Goal: Information Seeking & Learning: Compare options

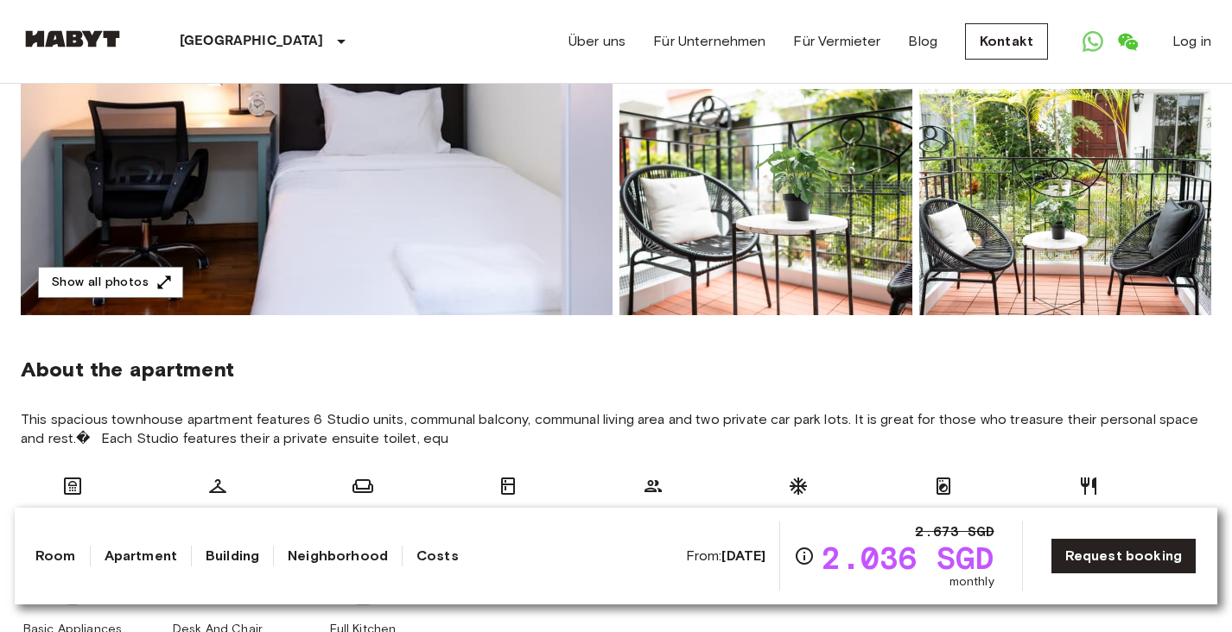
scroll to position [371, 0]
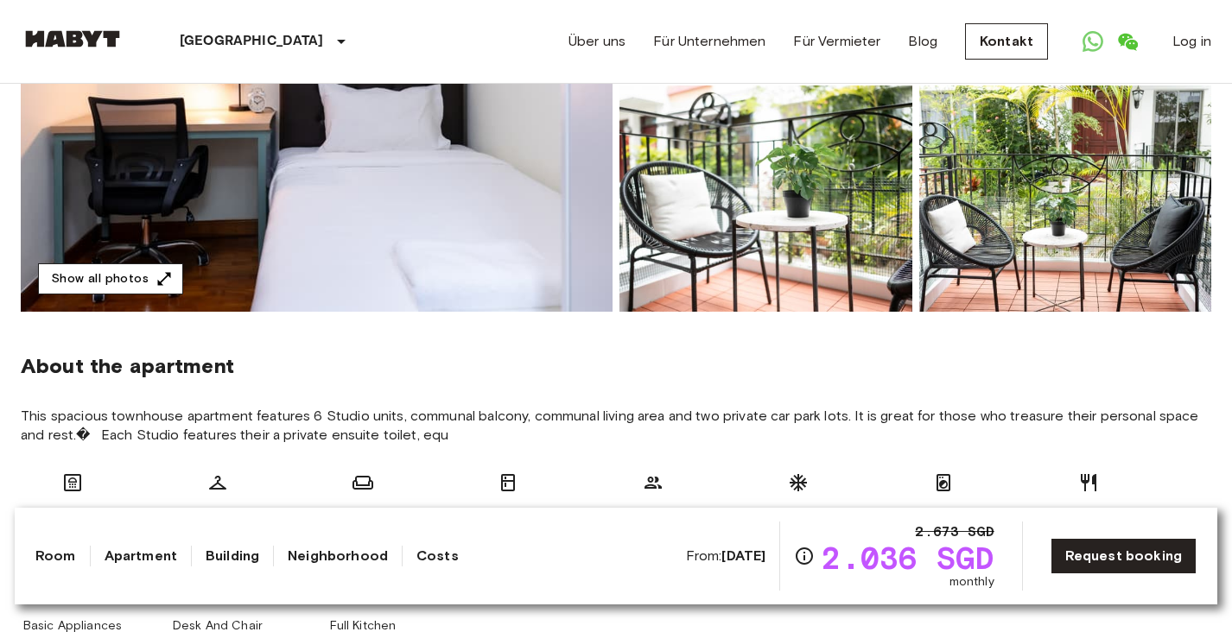
click at [147, 281] on button "Show all photos" at bounding box center [110, 279] width 145 height 32
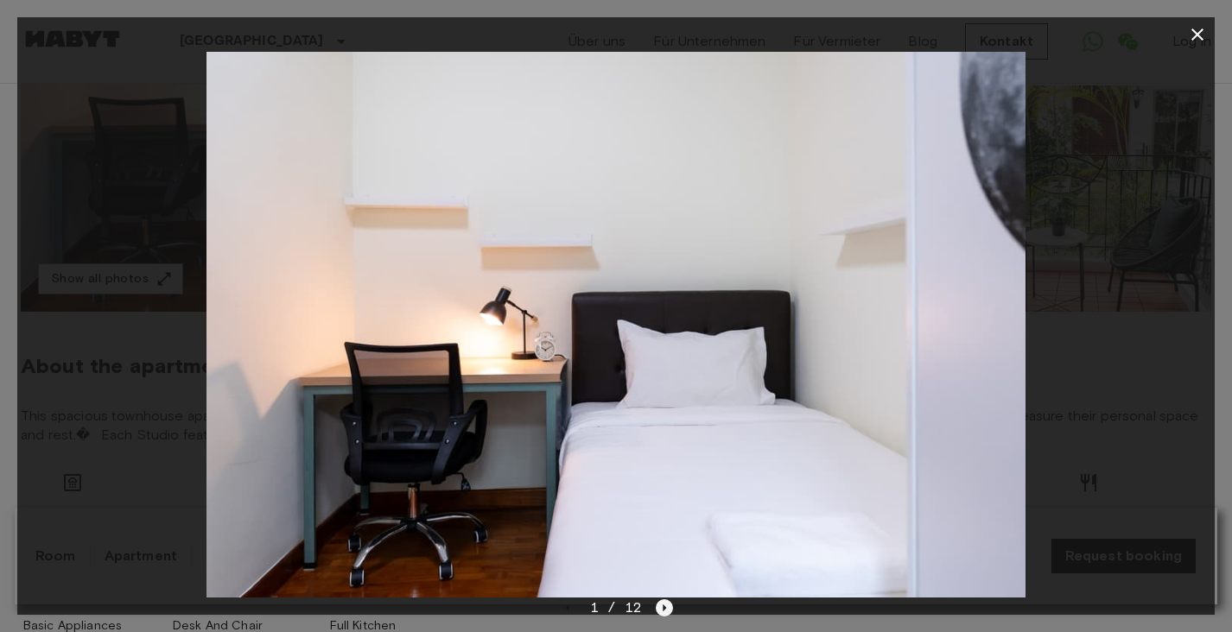
click at [662, 605] on icon "Next image" at bounding box center [663, 607] width 17 height 17
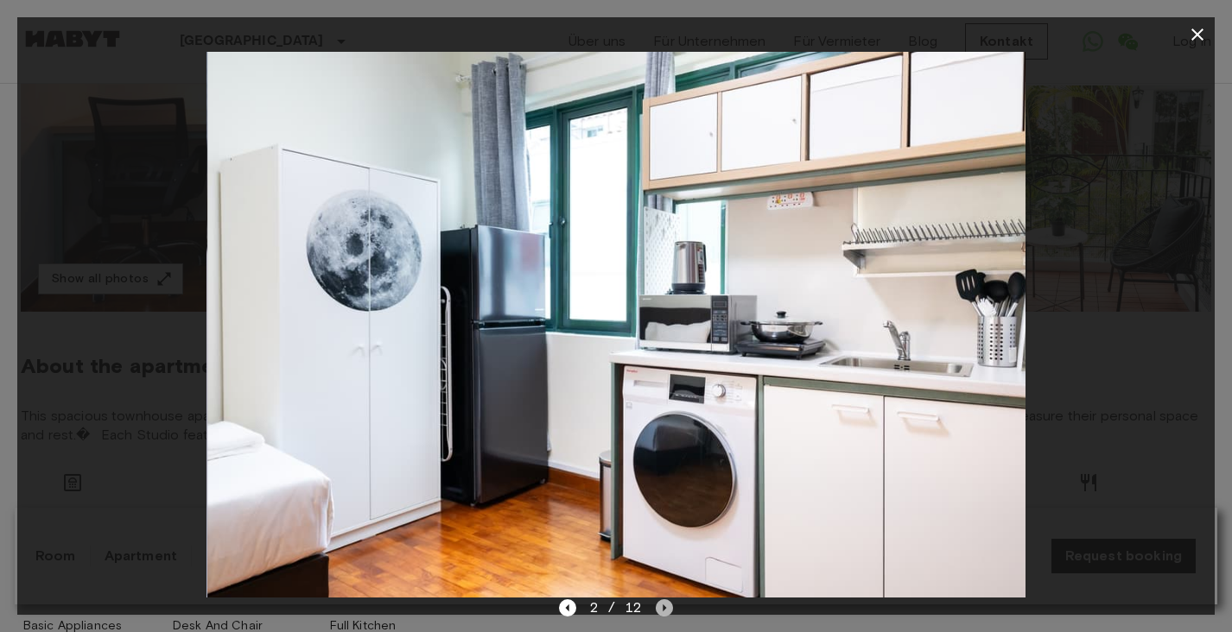
click at [662, 605] on icon "Next image" at bounding box center [663, 607] width 17 height 17
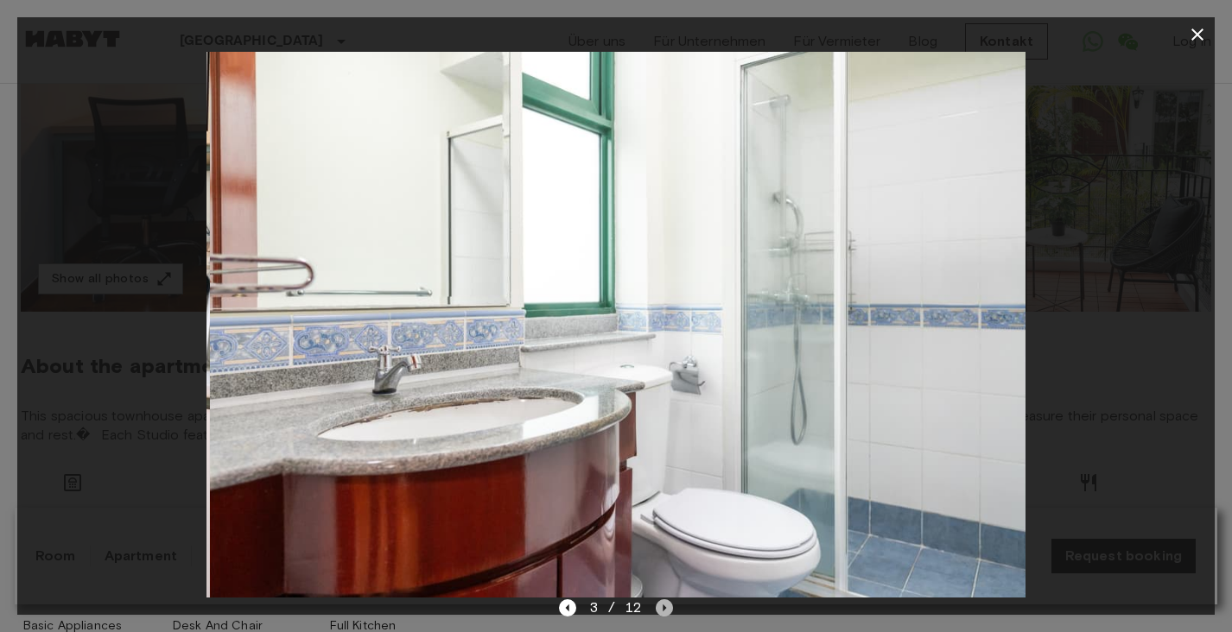
click at [662, 605] on icon "Next image" at bounding box center [663, 607] width 17 height 17
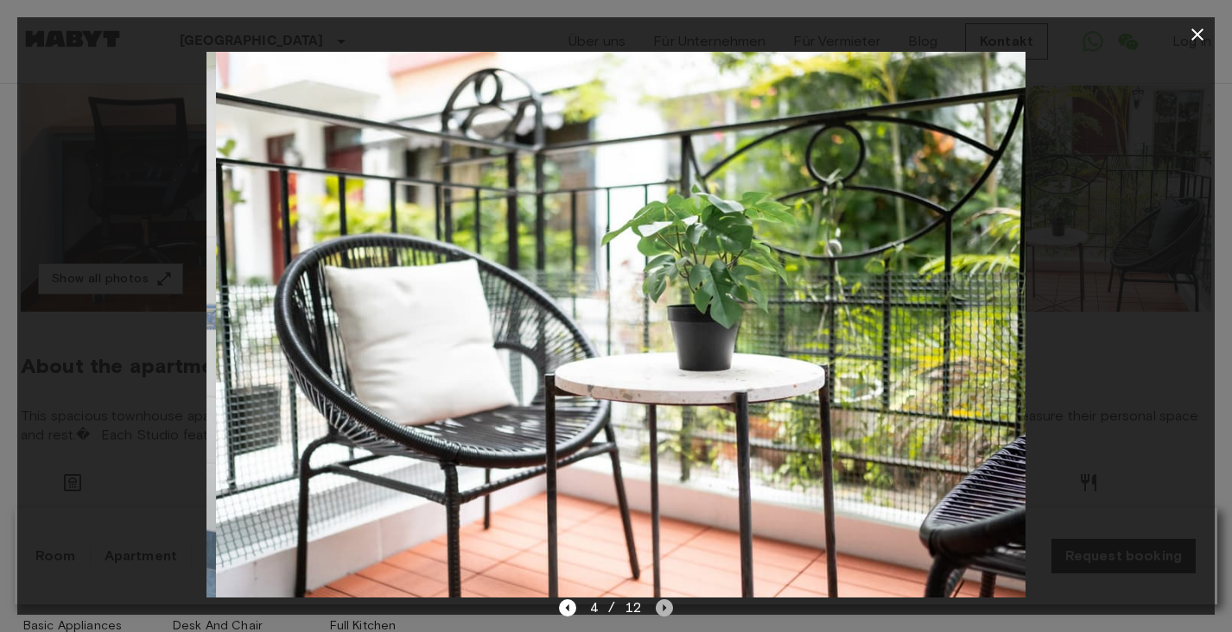
click at [662, 605] on icon "Next image" at bounding box center [663, 607] width 17 height 17
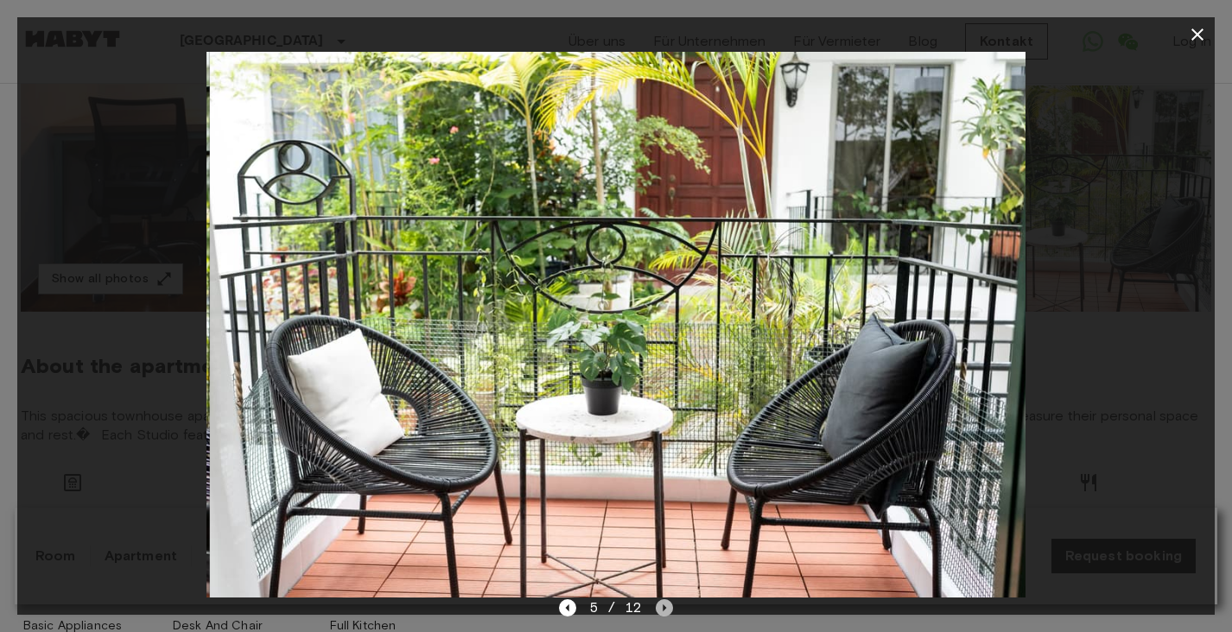
click at [662, 605] on icon "Next image" at bounding box center [663, 607] width 17 height 17
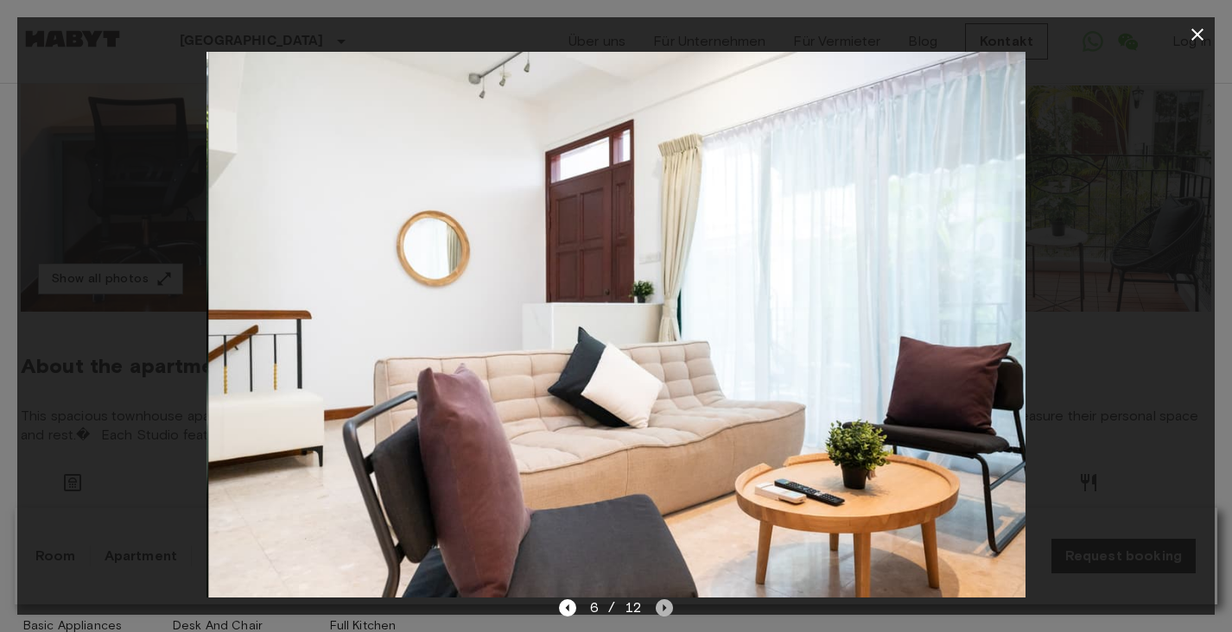
click at [662, 605] on icon "Next image" at bounding box center [663, 607] width 17 height 17
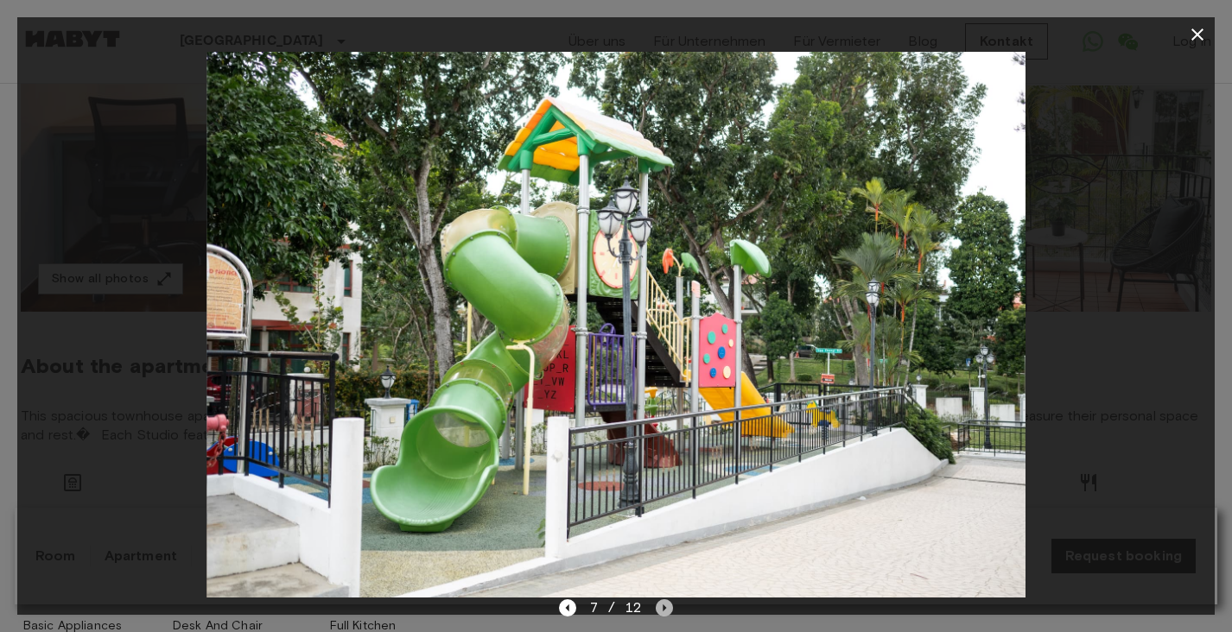
click at [662, 605] on icon "Next image" at bounding box center [663, 607] width 17 height 17
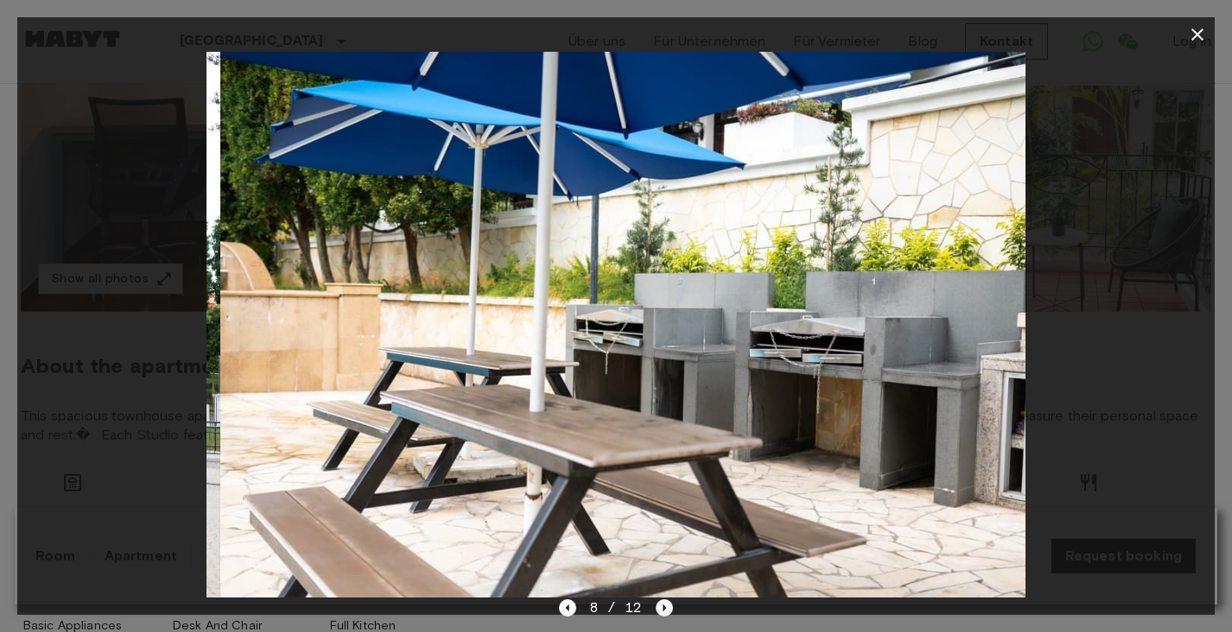
click at [662, 605] on icon "Next image" at bounding box center [663, 607] width 17 height 17
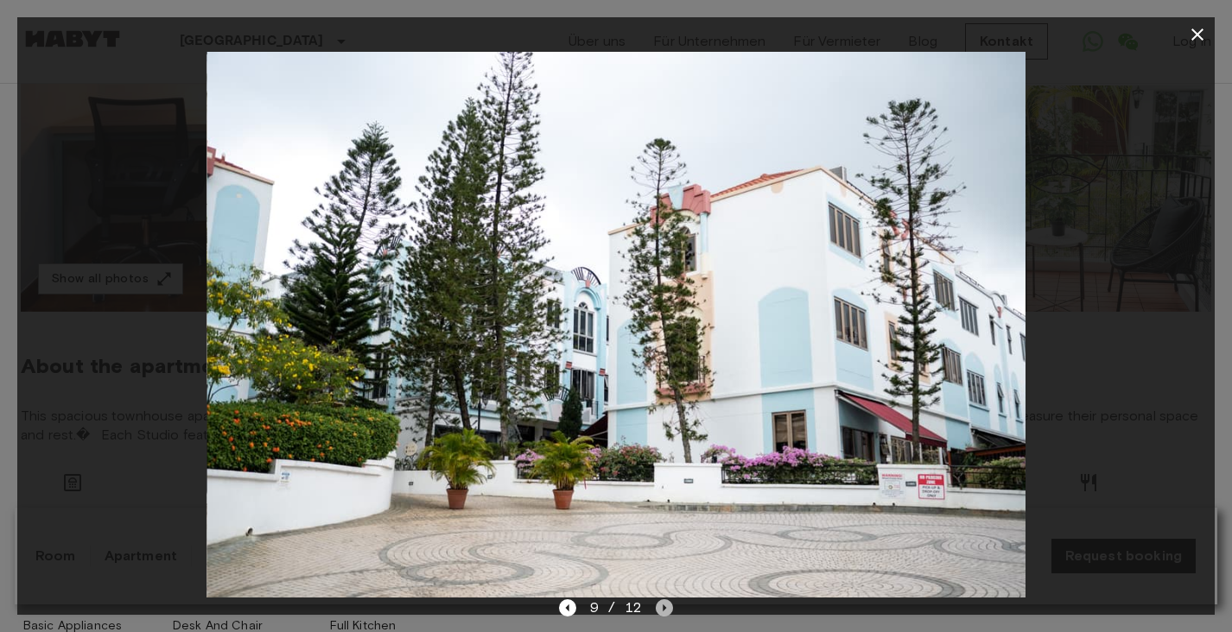
click at [662, 605] on icon "Next image" at bounding box center [663, 607] width 17 height 17
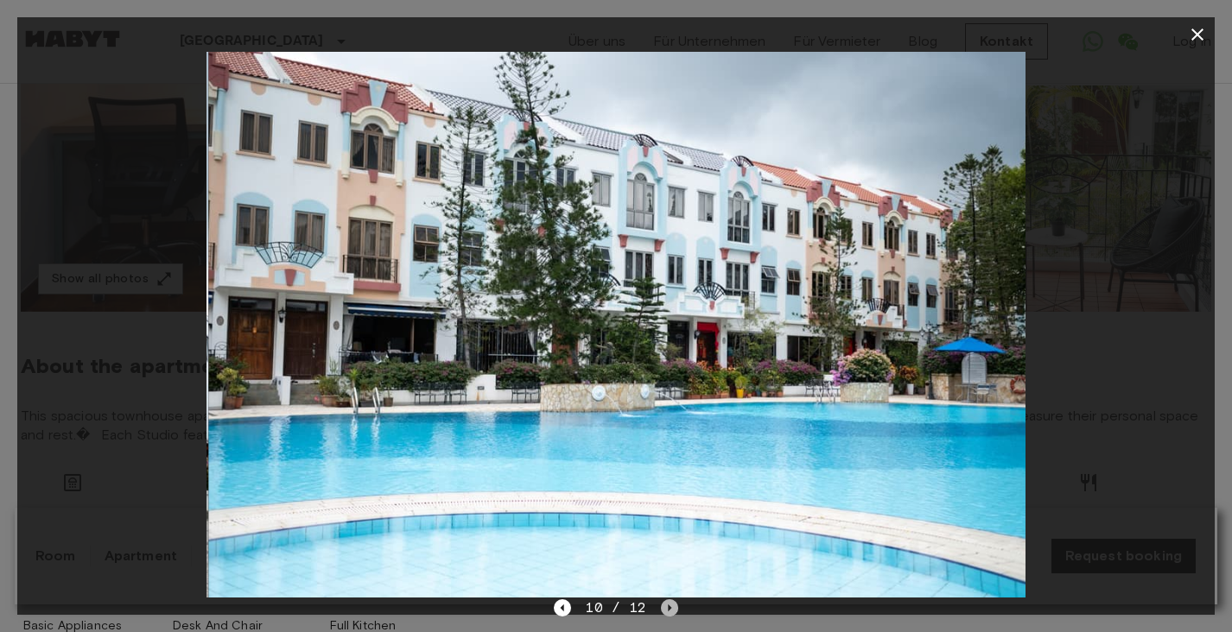
click at [662, 605] on icon "Next image" at bounding box center [669, 607] width 17 height 17
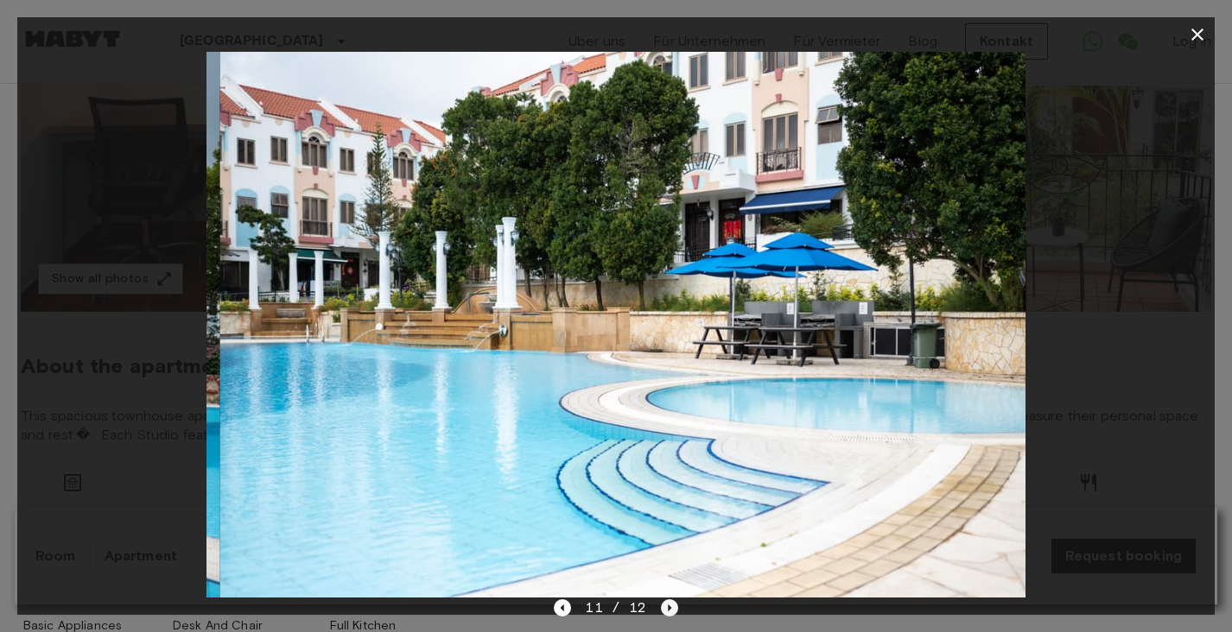
click at [662, 605] on icon "Next image" at bounding box center [669, 607] width 17 height 17
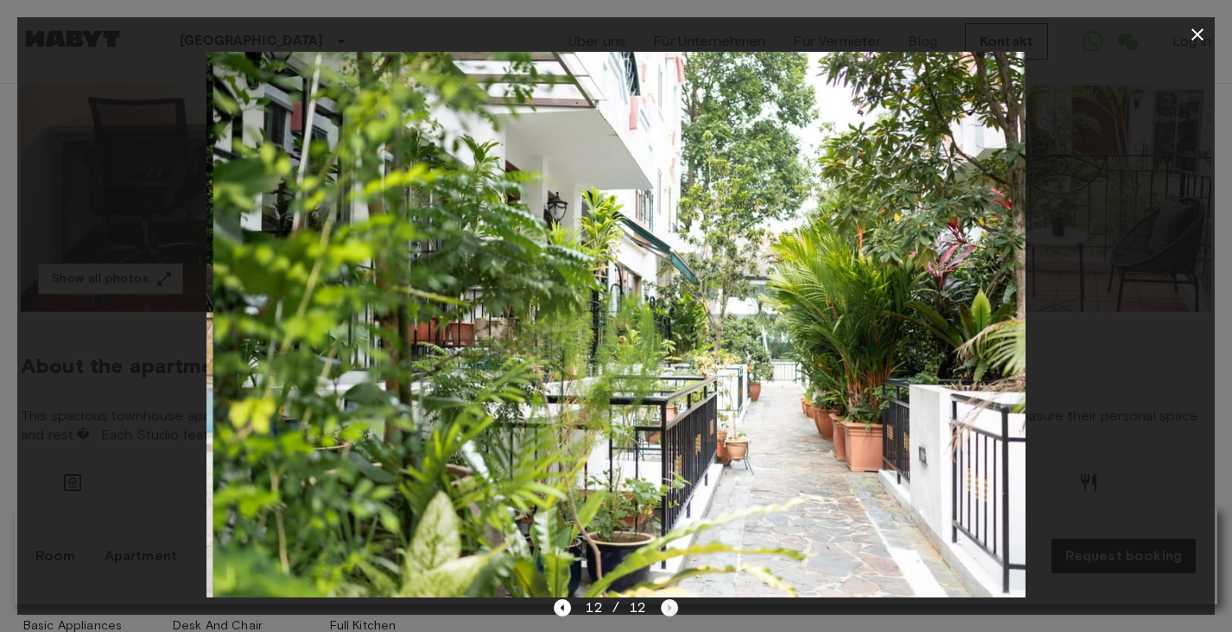
click at [662, 605] on div "12 / 12" at bounding box center [615, 608] width 123 height 21
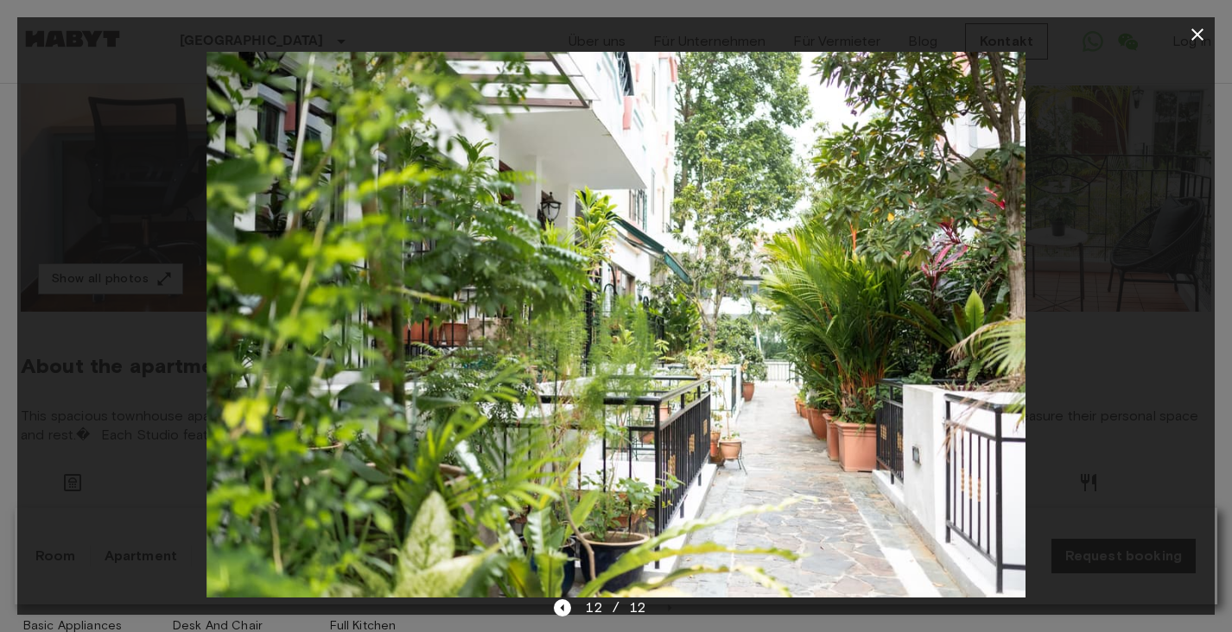
click at [1134, 168] on div at bounding box center [615, 325] width 1197 height 546
click at [1196, 41] on icon "button" at bounding box center [1197, 34] width 21 height 21
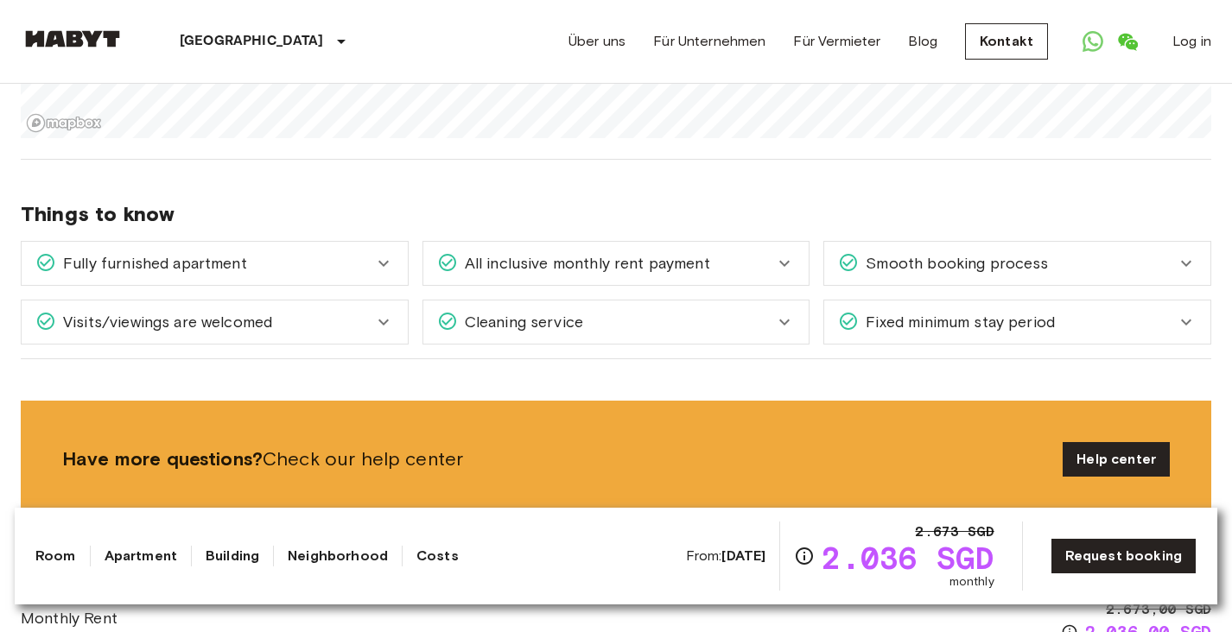
scroll to position [1772, 0]
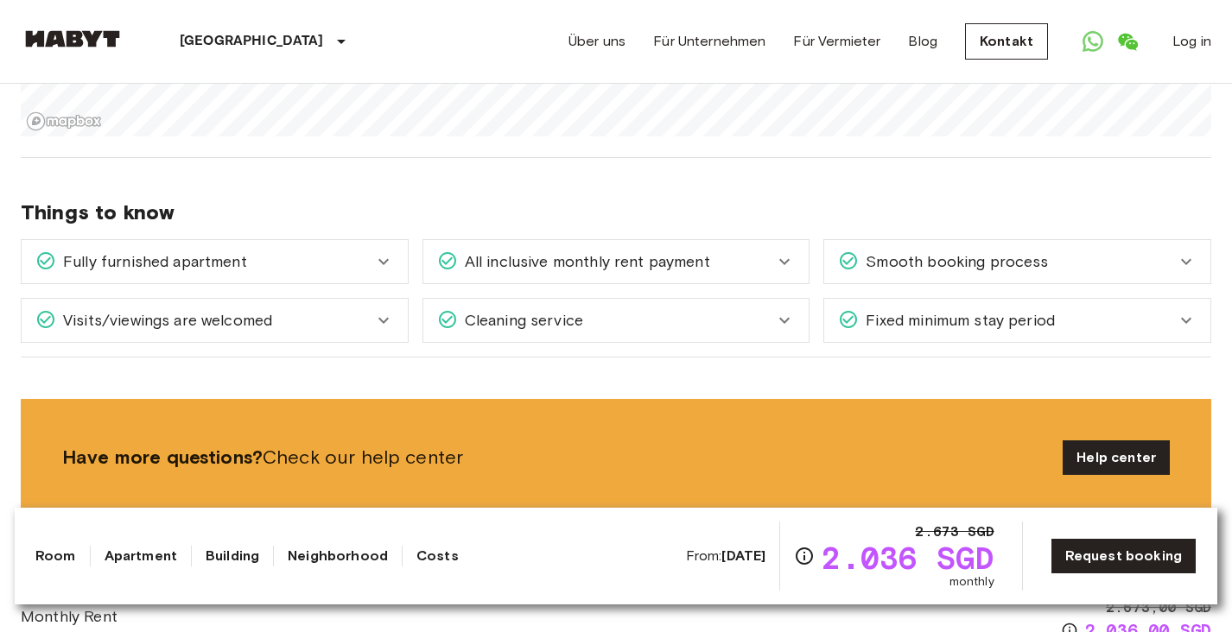
click at [352, 257] on div "Fully furnished apartment" at bounding box center [215, 261] width 386 height 43
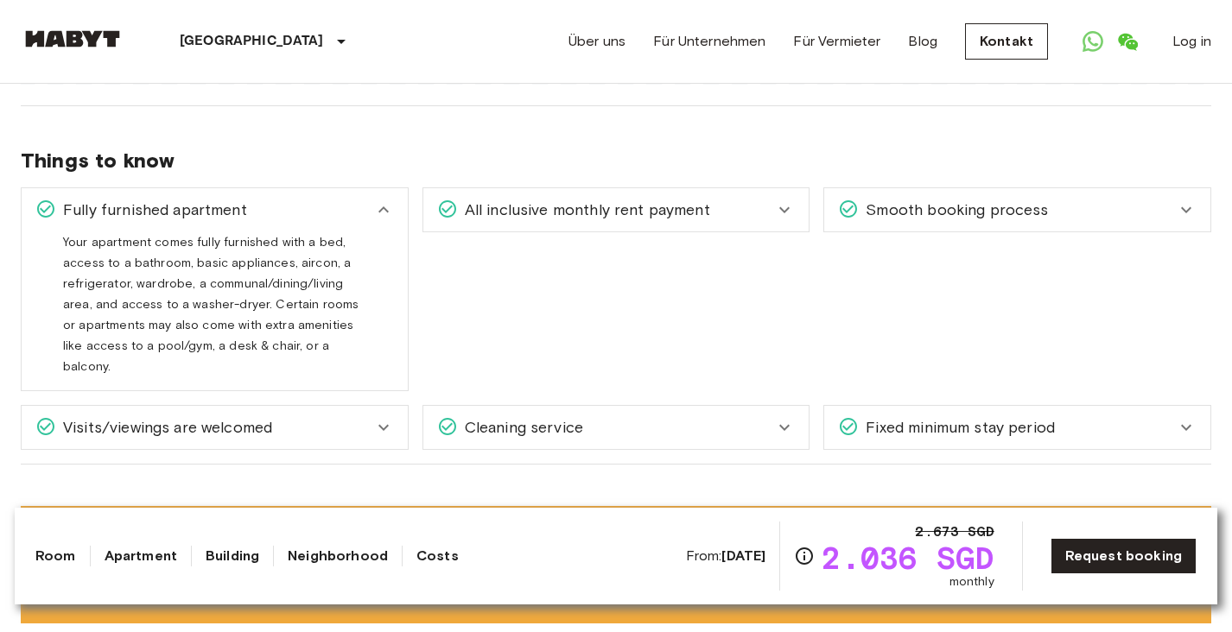
click at [306, 416] on div "Visits/viewings are welcomed" at bounding box center [204, 427] width 338 height 22
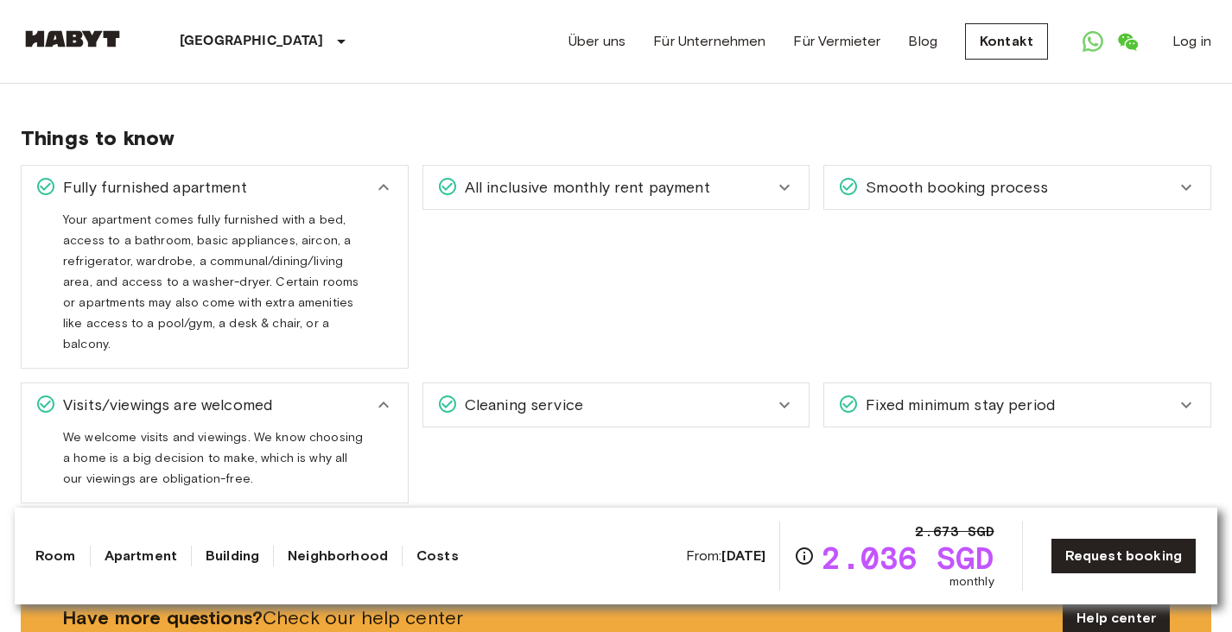
scroll to position [1847, 0]
click at [469, 393] on span "Cleaning service" at bounding box center [520, 404] width 125 height 22
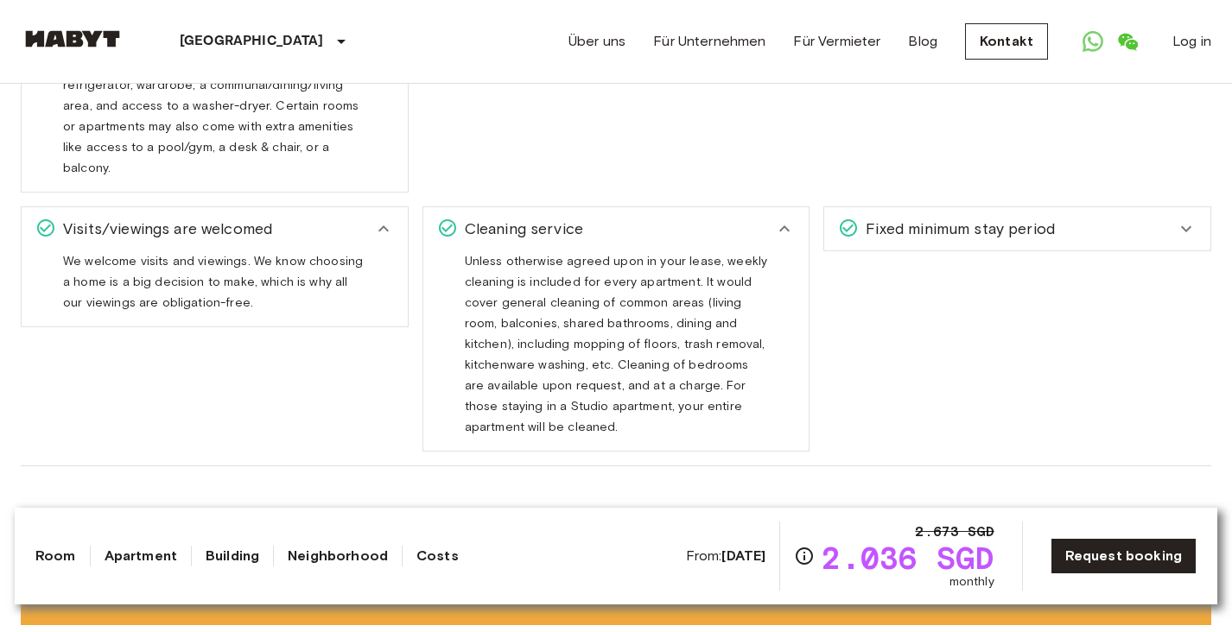
scroll to position [2023, 0]
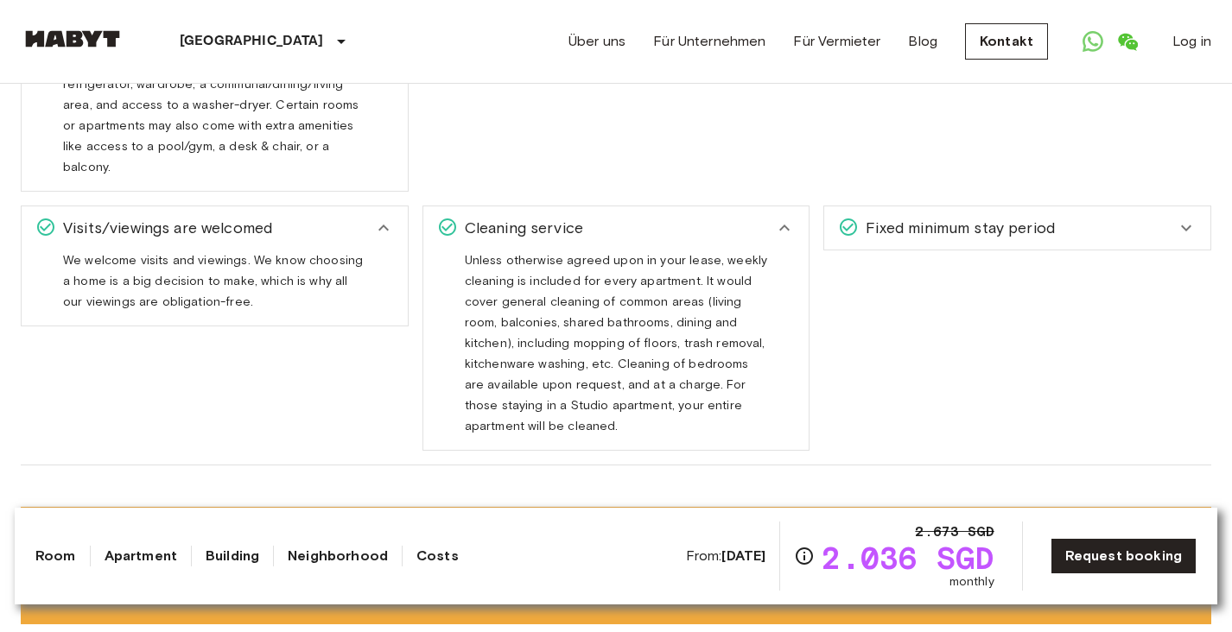
click at [876, 217] on span "Fixed minimum stay period" at bounding box center [956, 228] width 196 height 22
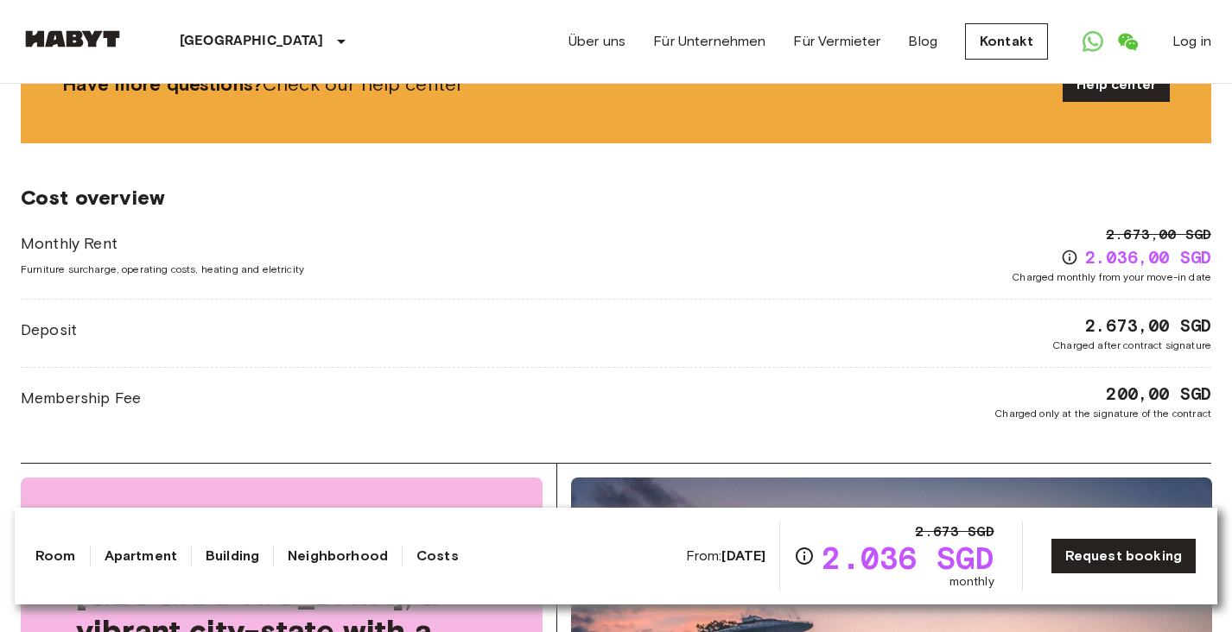
scroll to position [2568, 0]
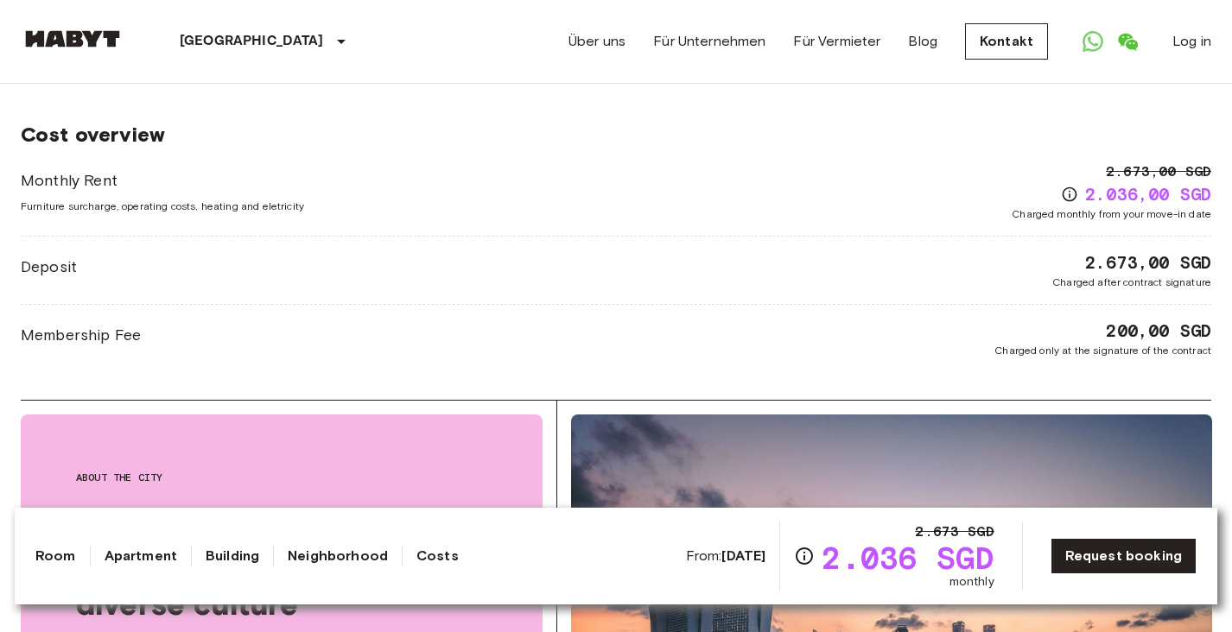
click at [57, 554] on link "Room" at bounding box center [55, 556] width 41 height 21
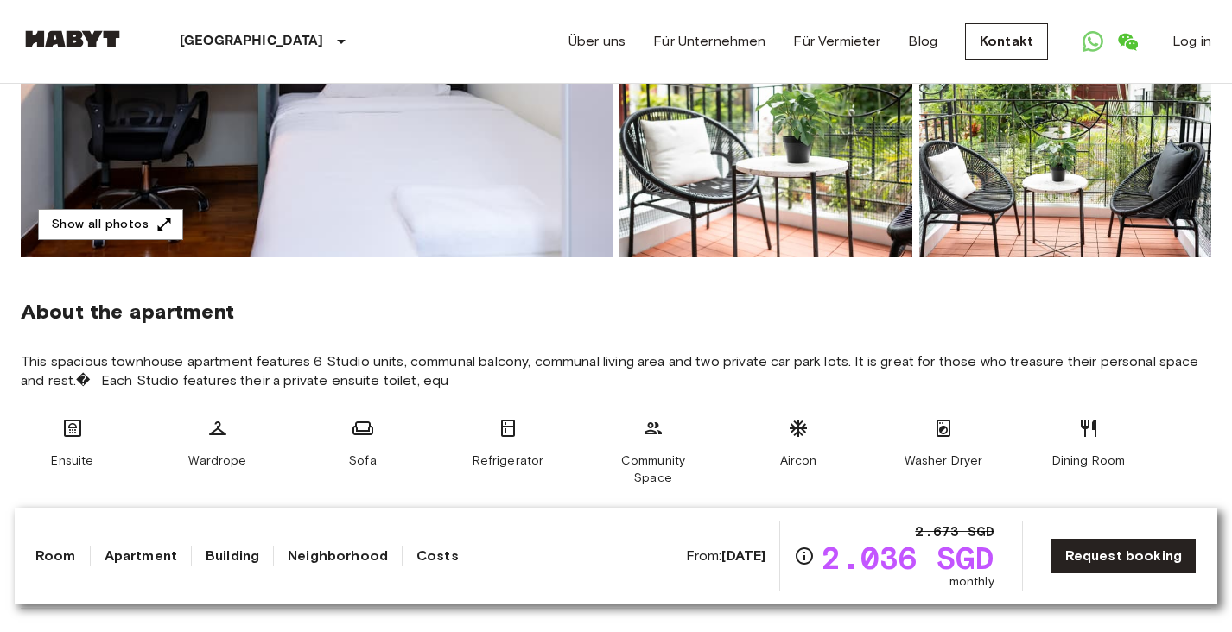
scroll to position [441, 0]
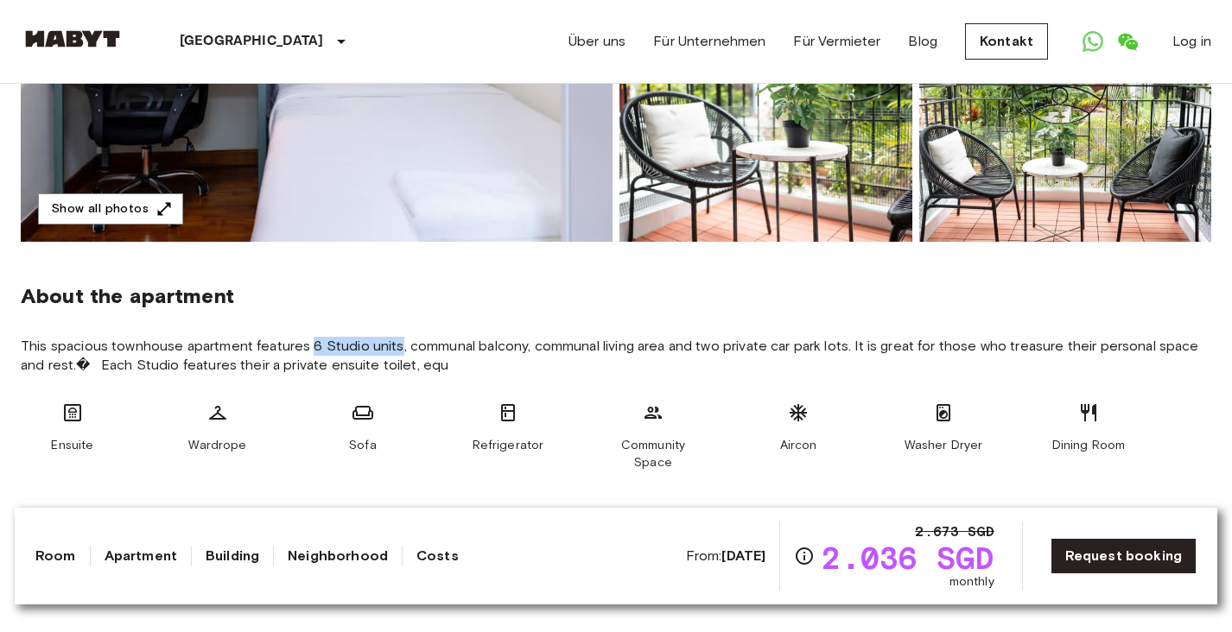
drag, startPoint x: 311, startPoint y: 347, endPoint x: 395, endPoint y: 346, distance: 83.8
click at [395, 346] on span "This spacious townhouse apartment features 6 Studio units, communal balcony, co…" at bounding box center [616, 356] width 1190 height 38
copy span "6 Studio units"
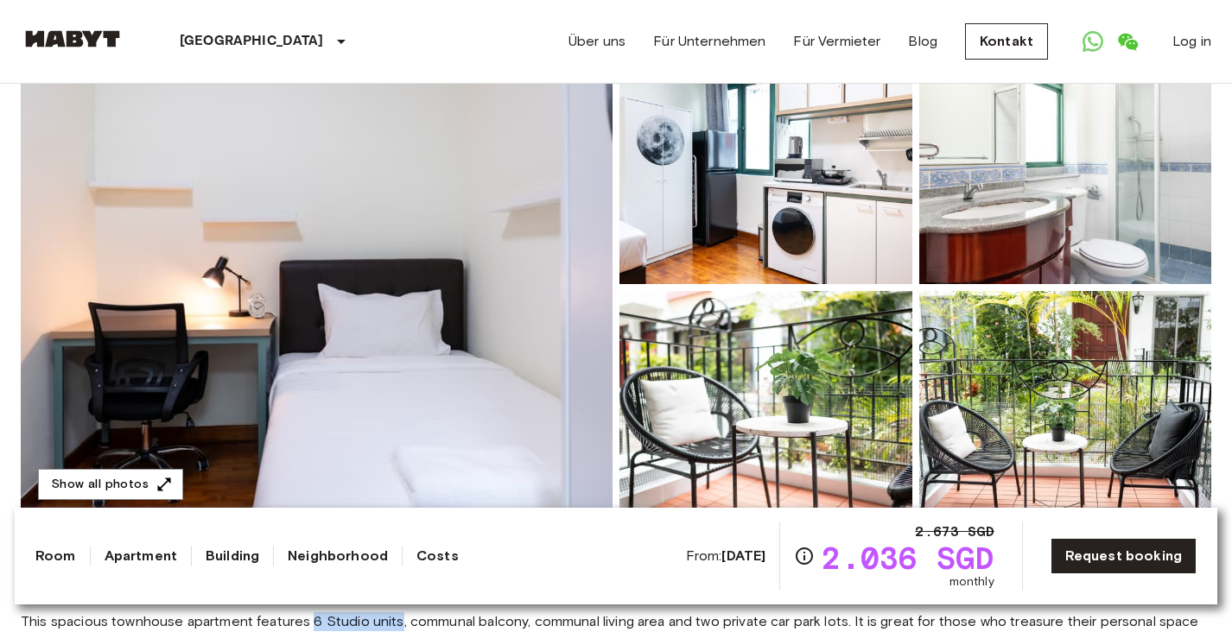
scroll to position [167, 0]
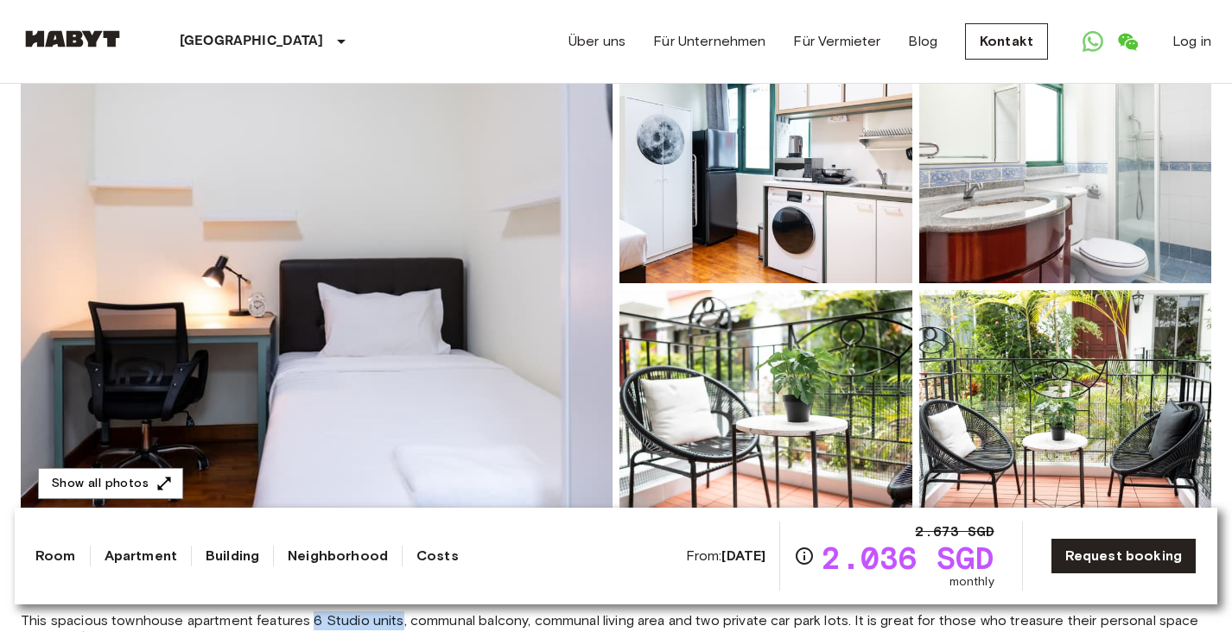
click at [763, 225] on img at bounding box center [765, 170] width 293 height 226
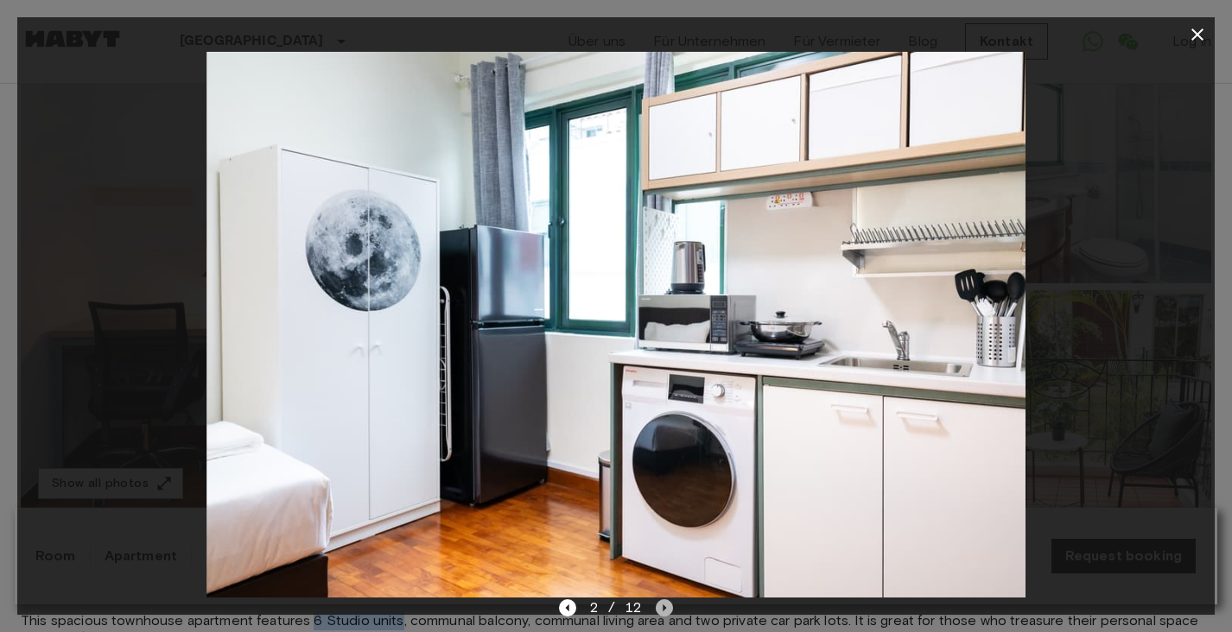
click at [666, 601] on icon "Next image" at bounding box center [663, 607] width 17 height 17
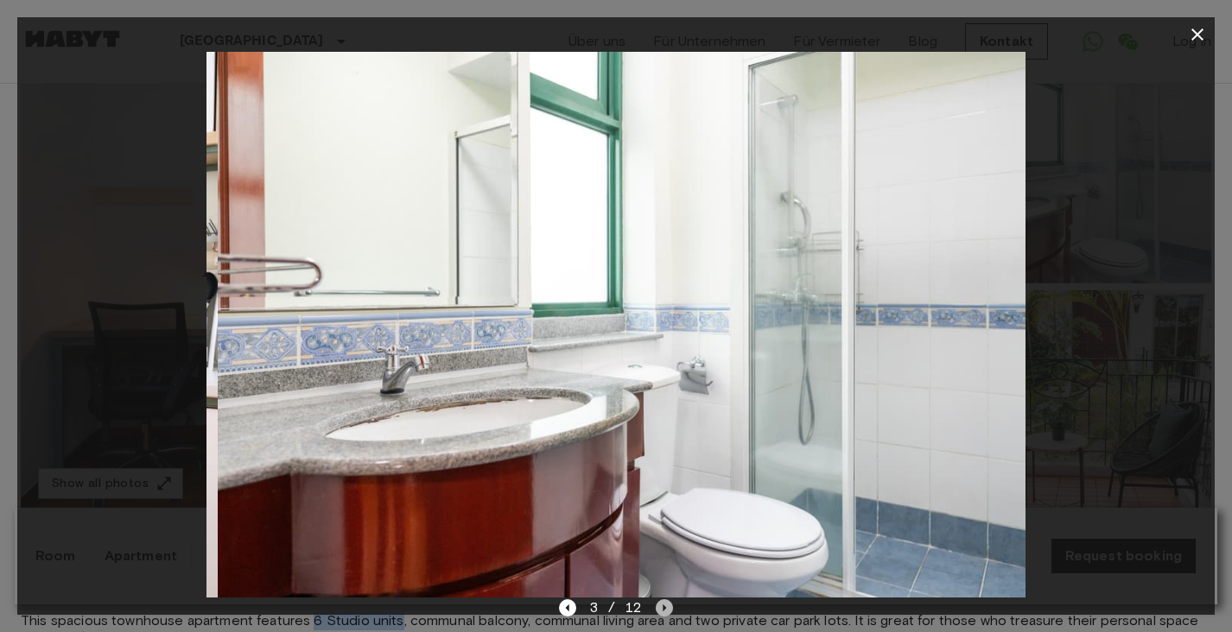
click at [666, 601] on icon "Next image" at bounding box center [663, 607] width 17 height 17
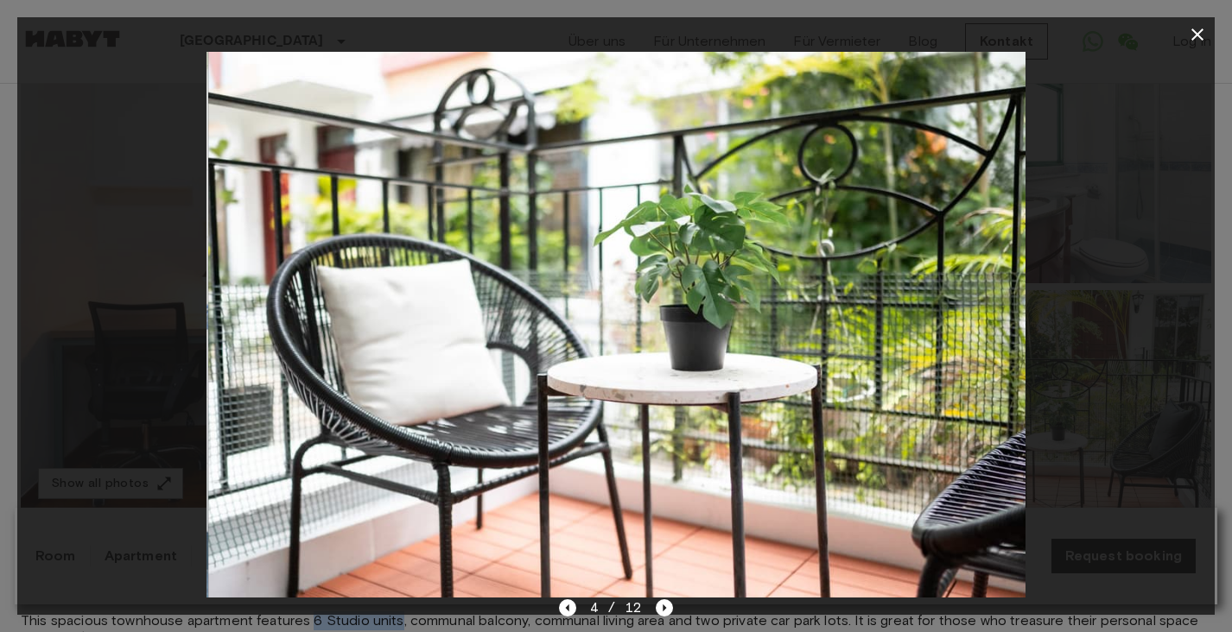
click at [1190, 44] on icon "button" at bounding box center [1197, 34] width 21 height 21
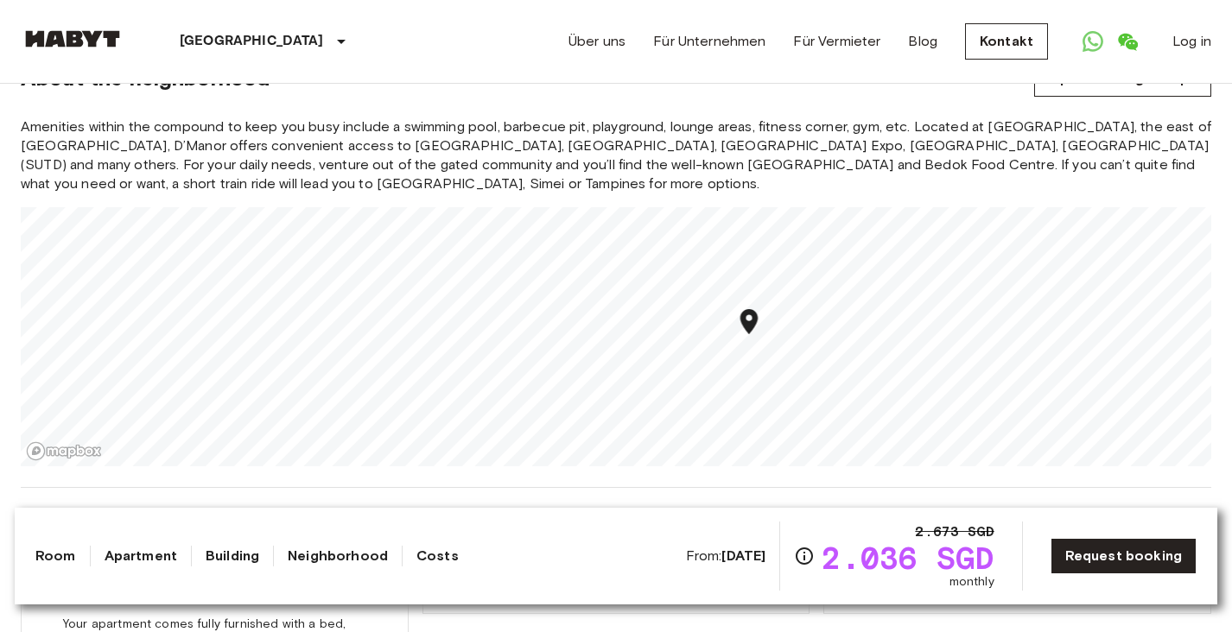
scroll to position [1410, 0]
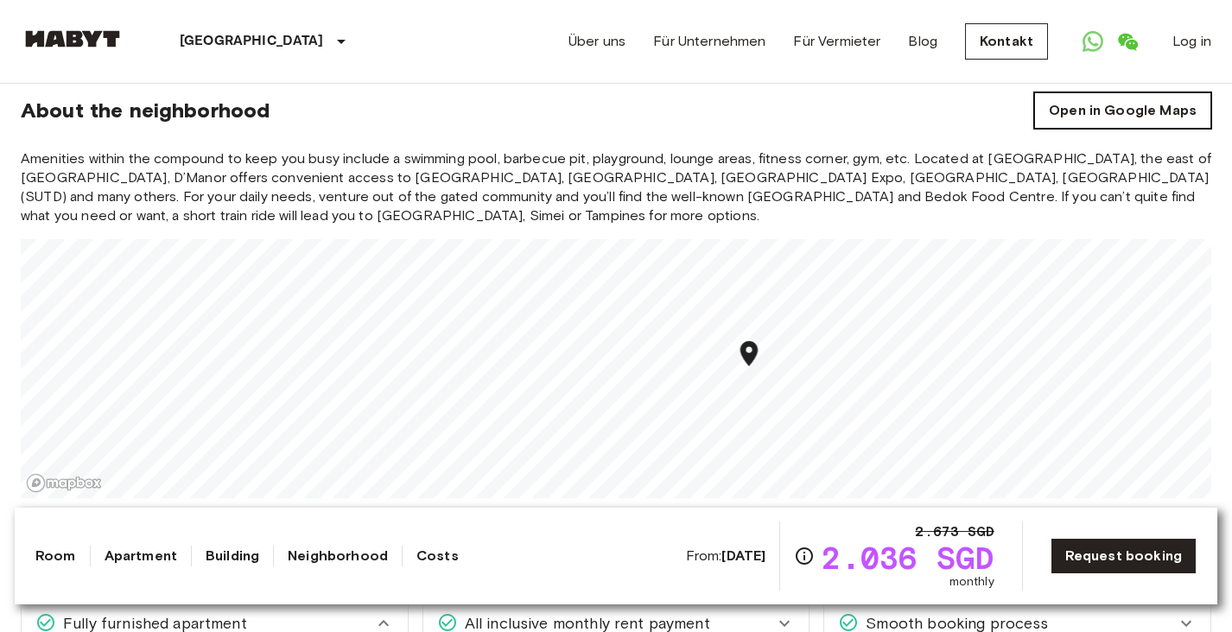
click at [1069, 102] on link "Open in Google Maps" at bounding box center [1122, 110] width 177 height 36
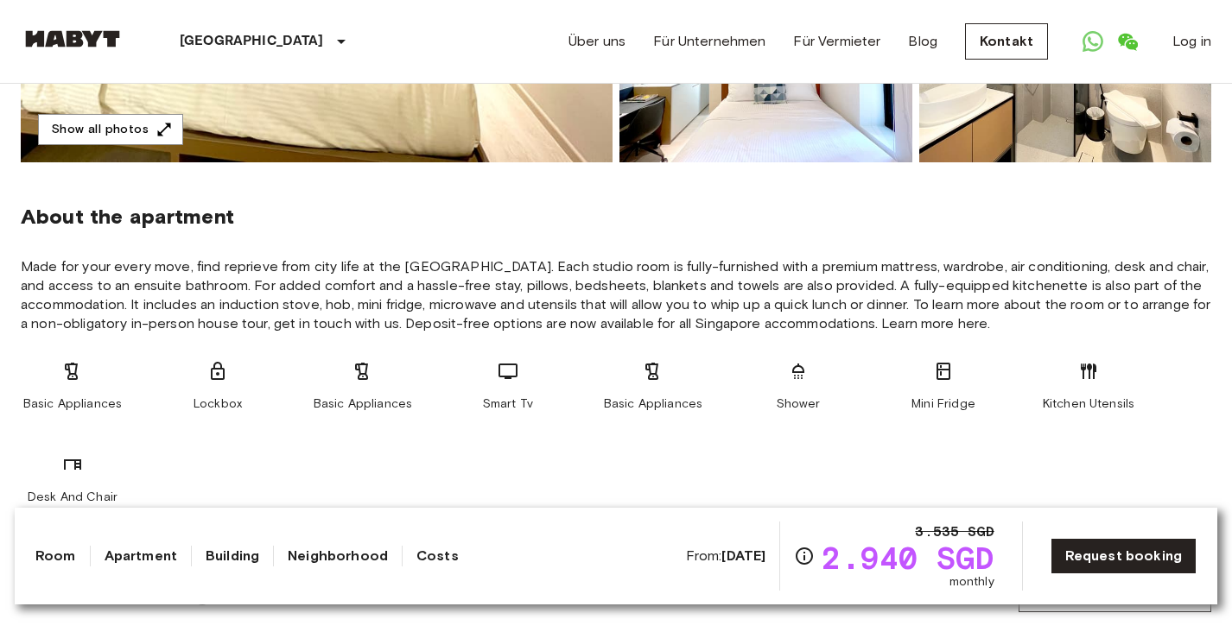
scroll to position [522, 0]
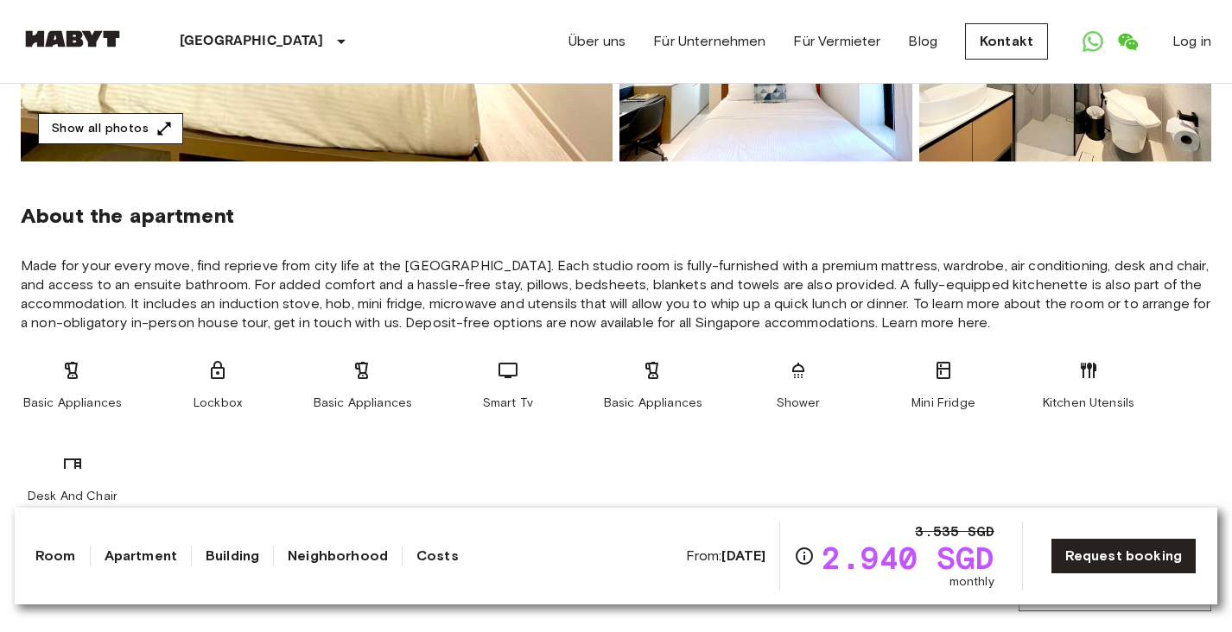
click at [92, 137] on button "Show all photos" at bounding box center [110, 129] width 145 height 32
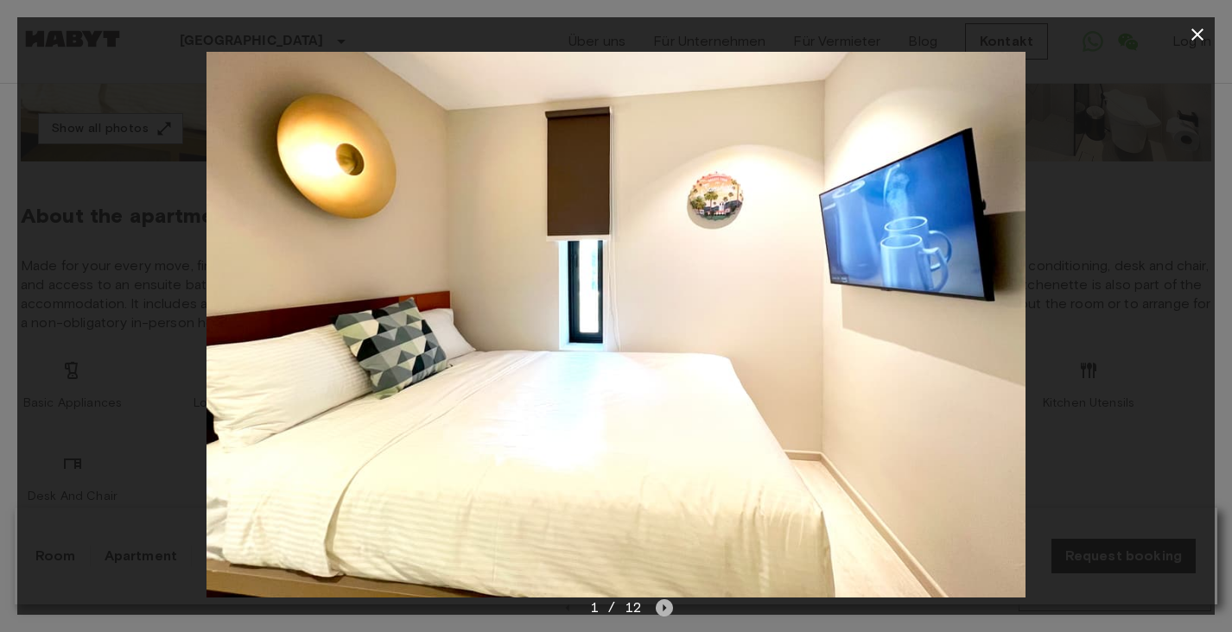
click at [661, 605] on icon "Next image" at bounding box center [663, 607] width 17 height 17
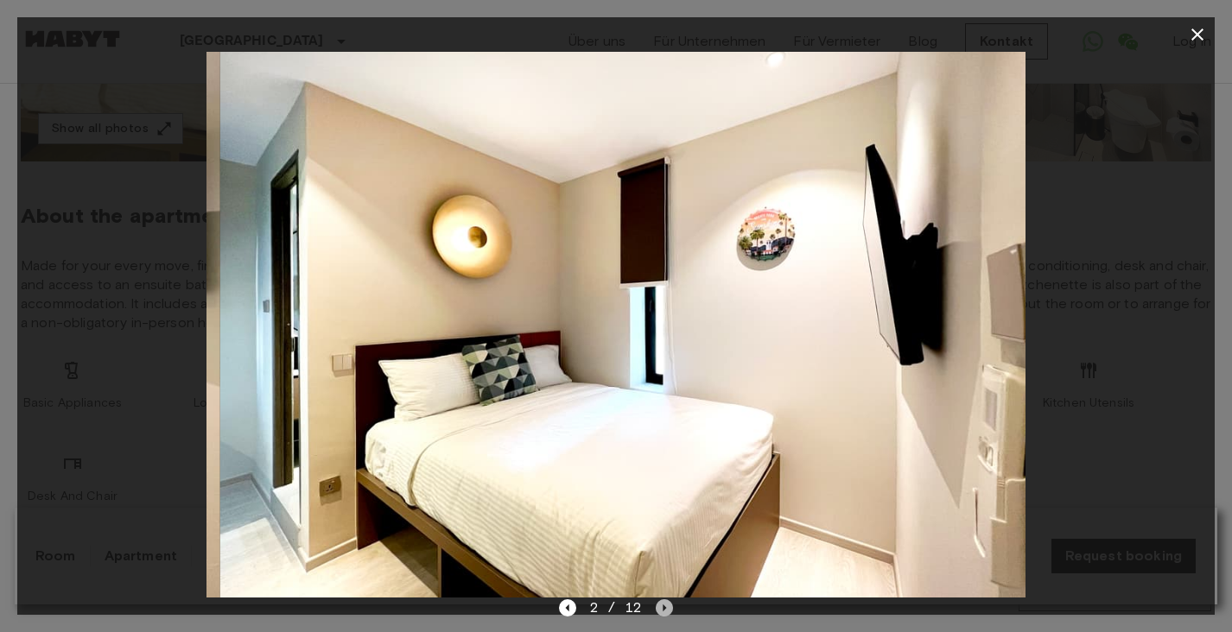
click at [661, 605] on icon "Next image" at bounding box center [663, 607] width 17 height 17
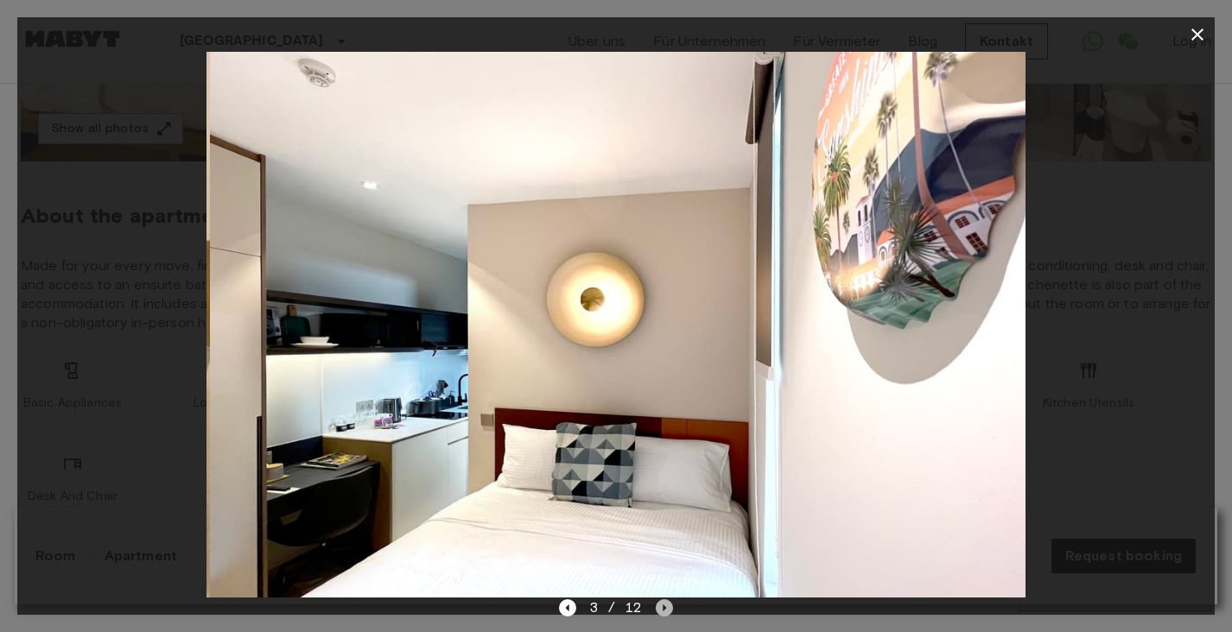
click at [661, 605] on icon "Next image" at bounding box center [663, 607] width 17 height 17
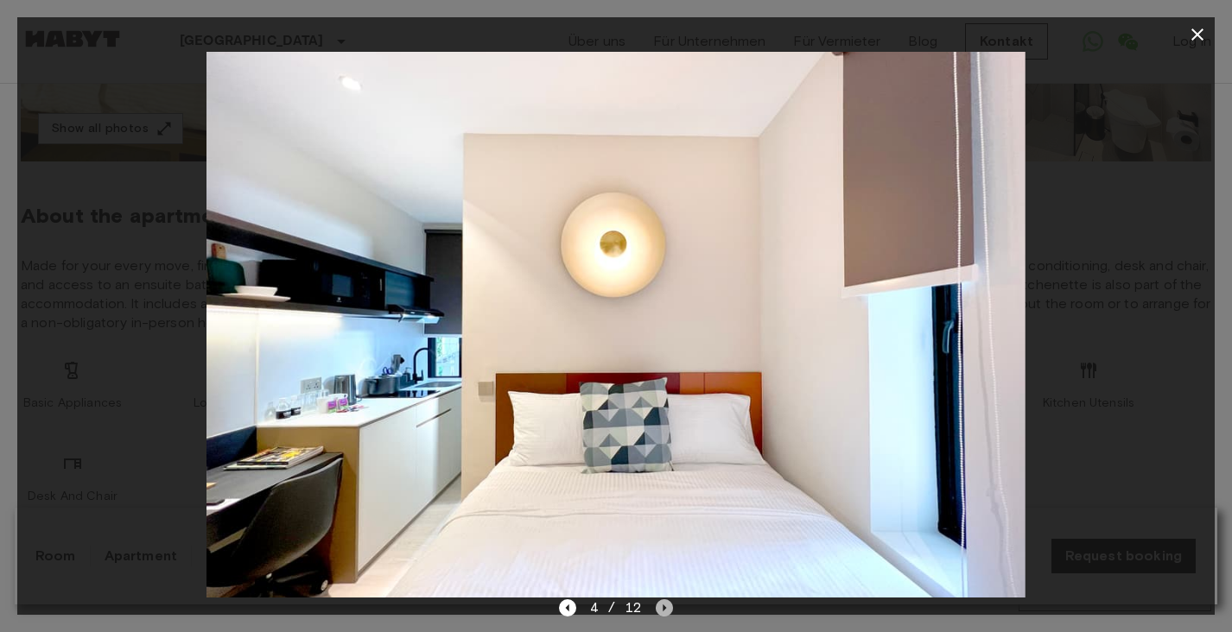
click at [661, 605] on icon "Next image" at bounding box center [663, 607] width 17 height 17
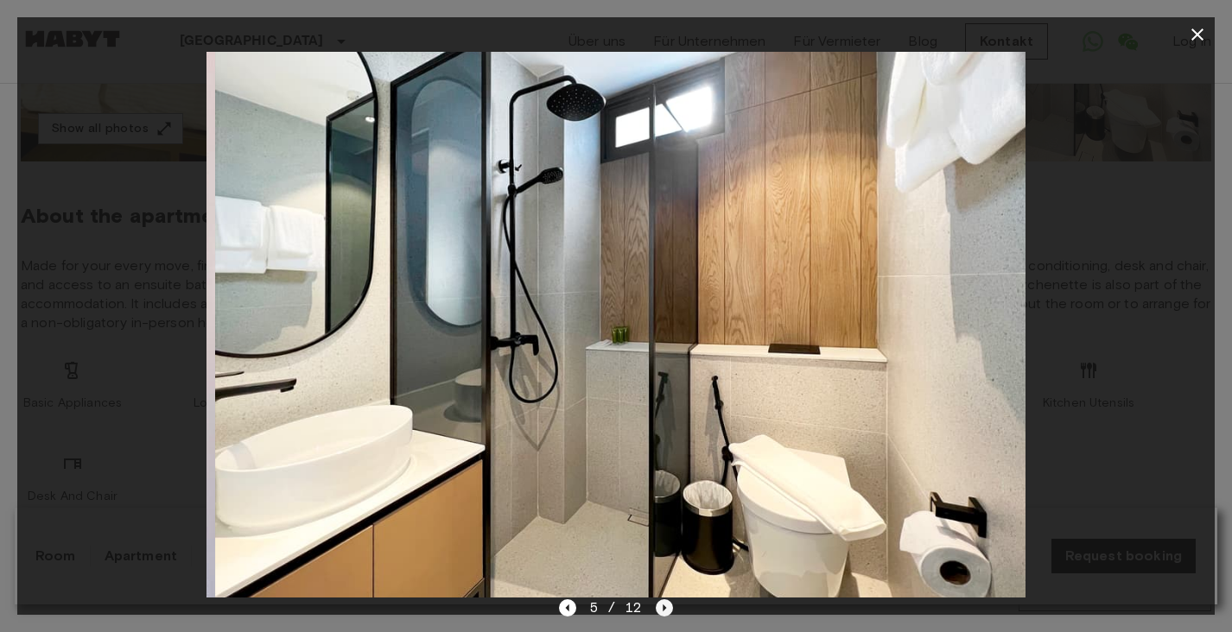
click at [661, 605] on icon "Next image" at bounding box center [663, 607] width 17 height 17
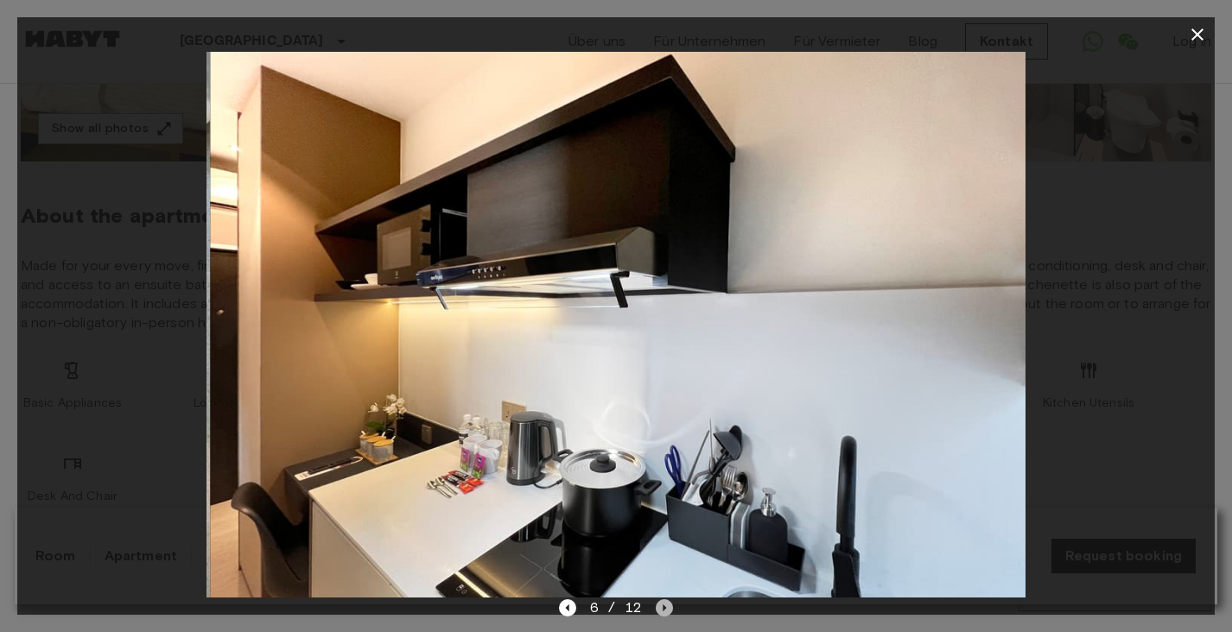
click at [661, 605] on icon "Next image" at bounding box center [663, 607] width 17 height 17
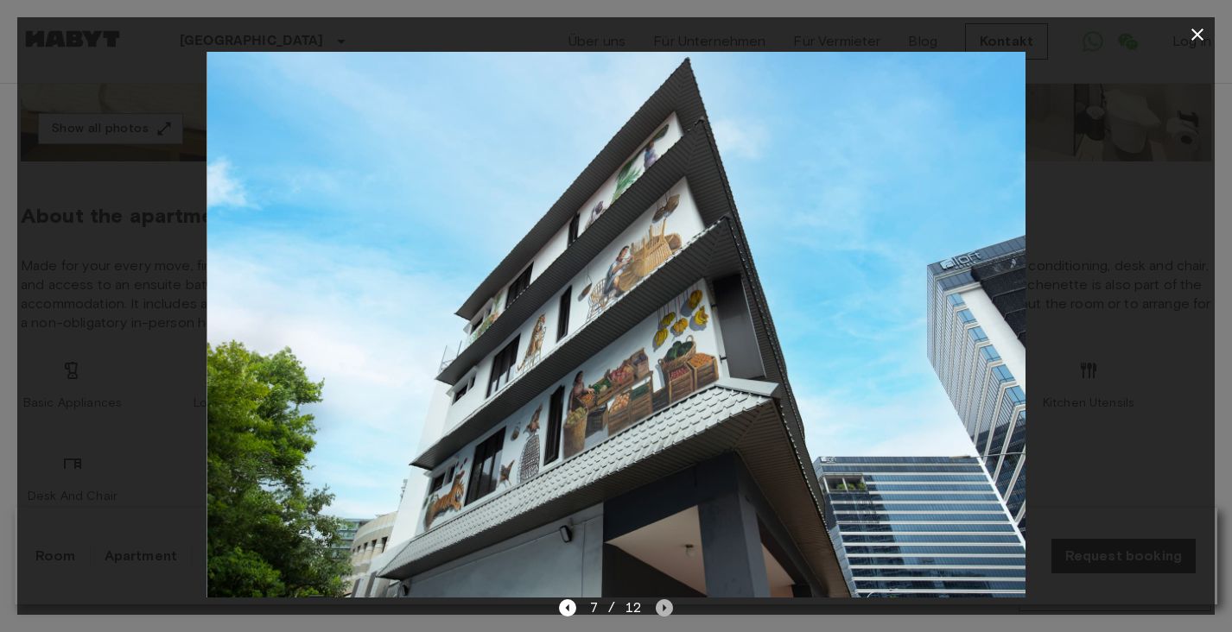
click at [661, 605] on icon "Next image" at bounding box center [663, 607] width 17 height 17
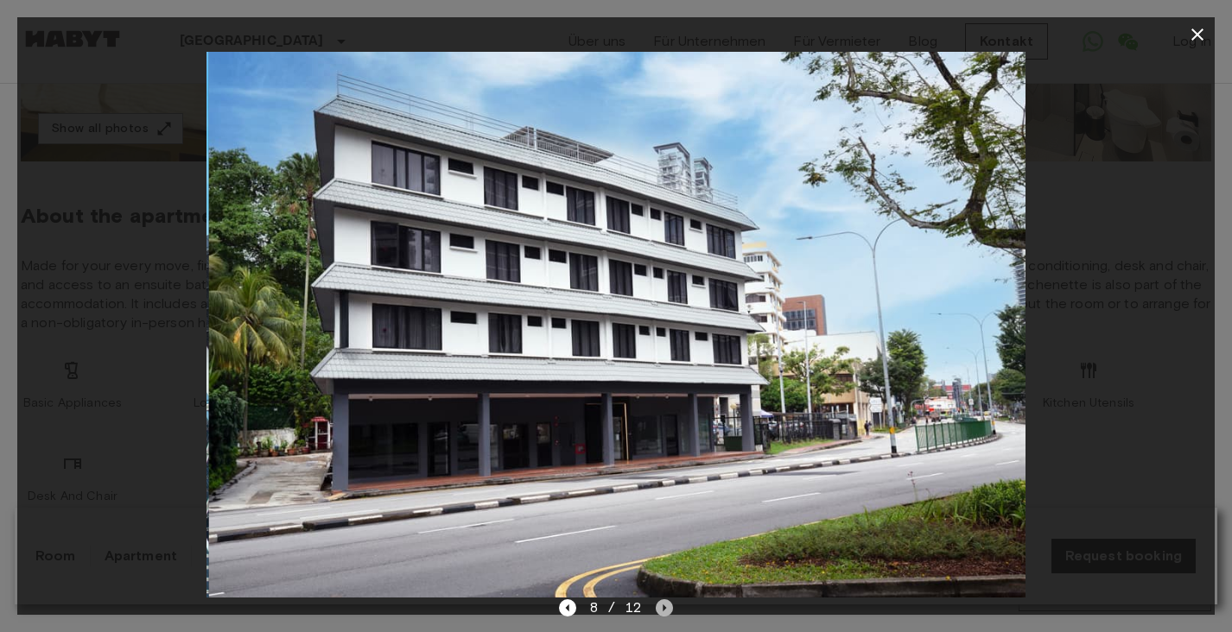
click at [661, 605] on icon "Next image" at bounding box center [663, 607] width 17 height 17
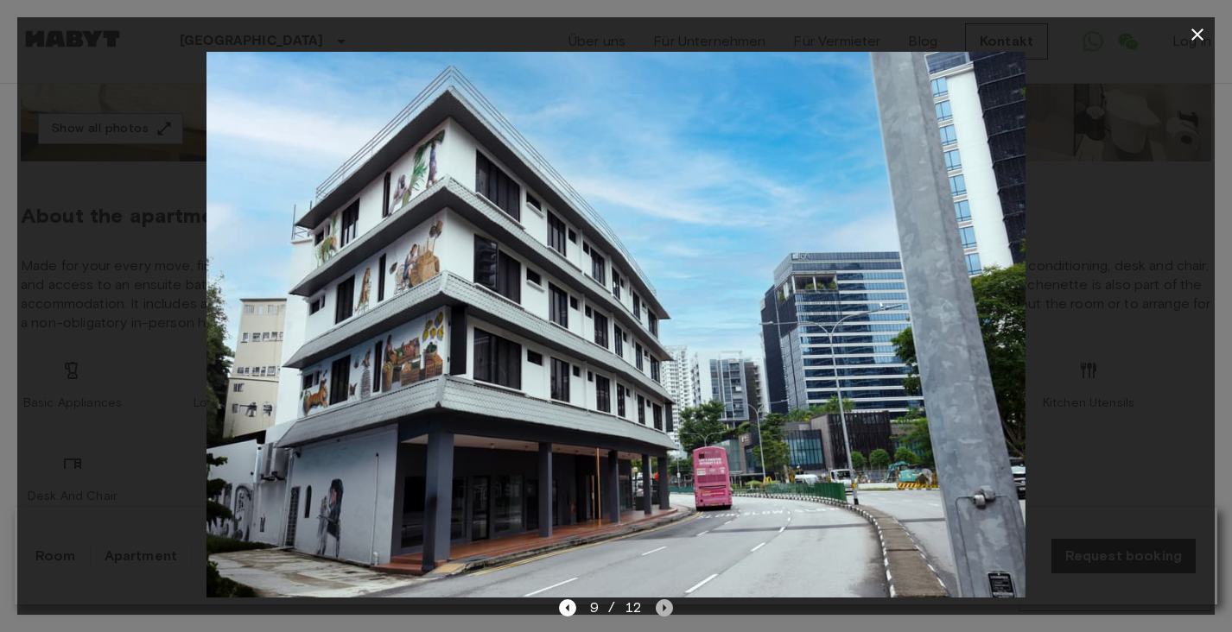
click at [661, 605] on icon "Next image" at bounding box center [663, 607] width 17 height 17
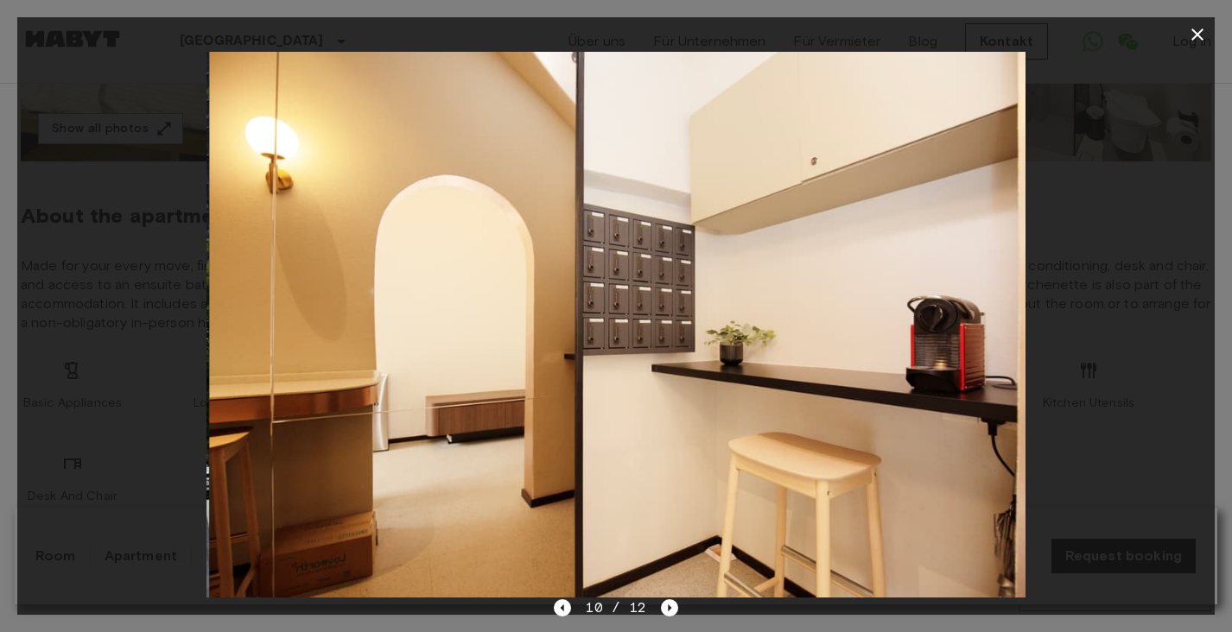
click at [1154, 214] on div at bounding box center [615, 325] width 1197 height 546
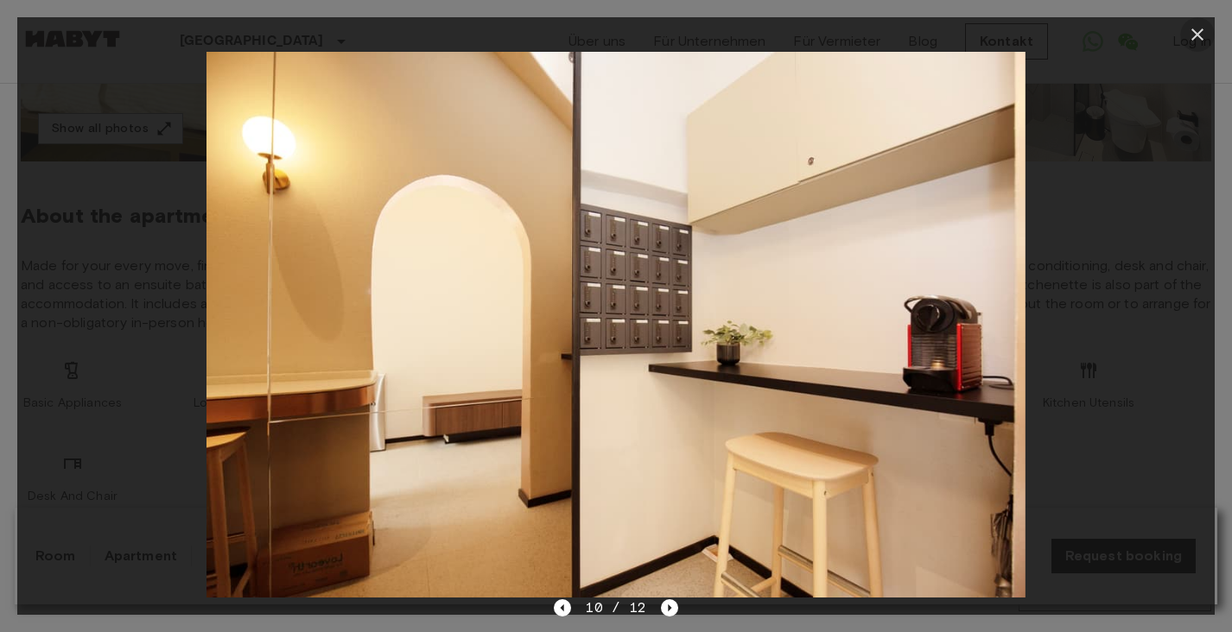
click at [1198, 28] on icon "button" at bounding box center [1197, 34] width 21 height 21
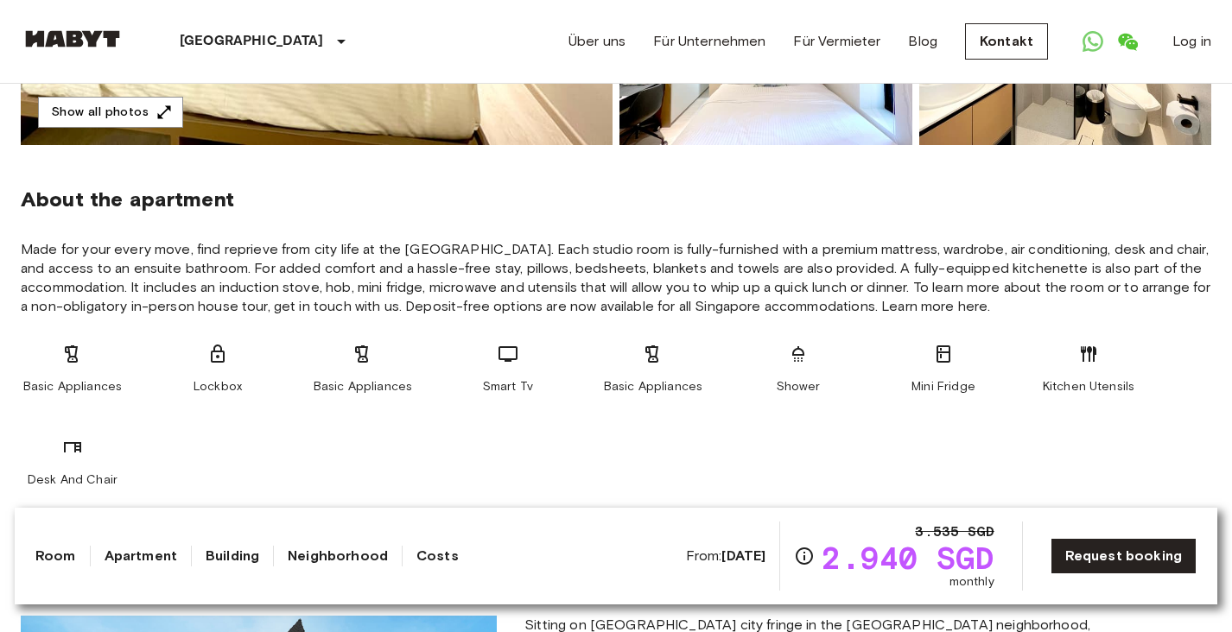
scroll to position [538, 0]
click at [77, 111] on button "Show all photos" at bounding box center [110, 113] width 145 height 32
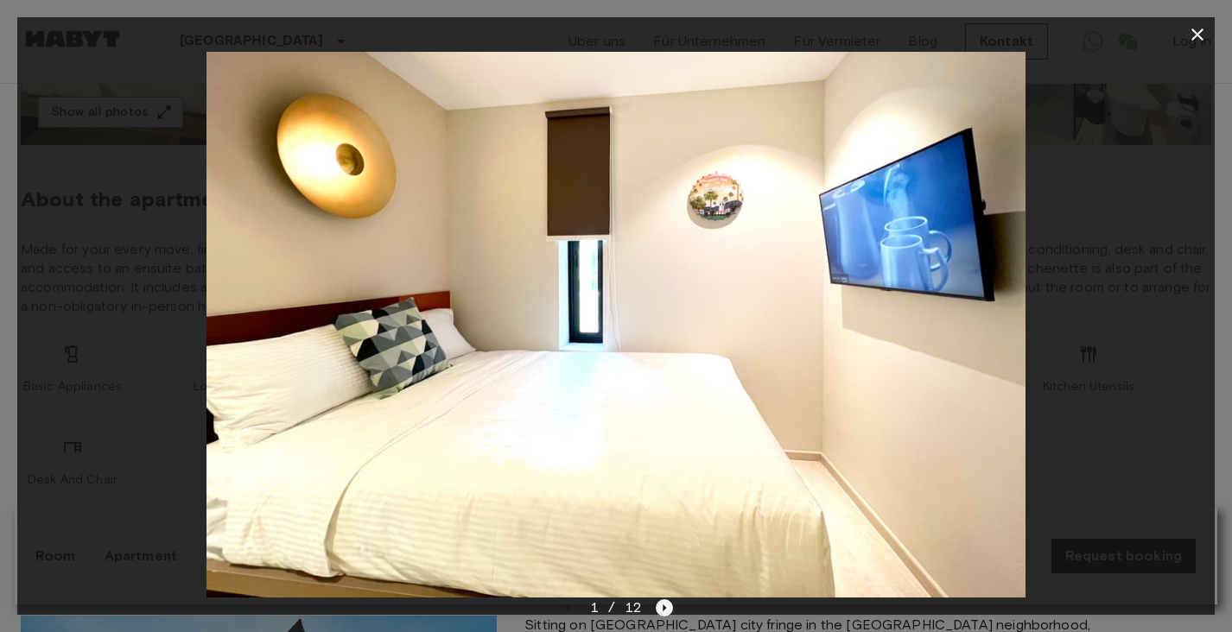
click at [665, 605] on icon "Next image" at bounding box center [663, 607] width 17 height 17
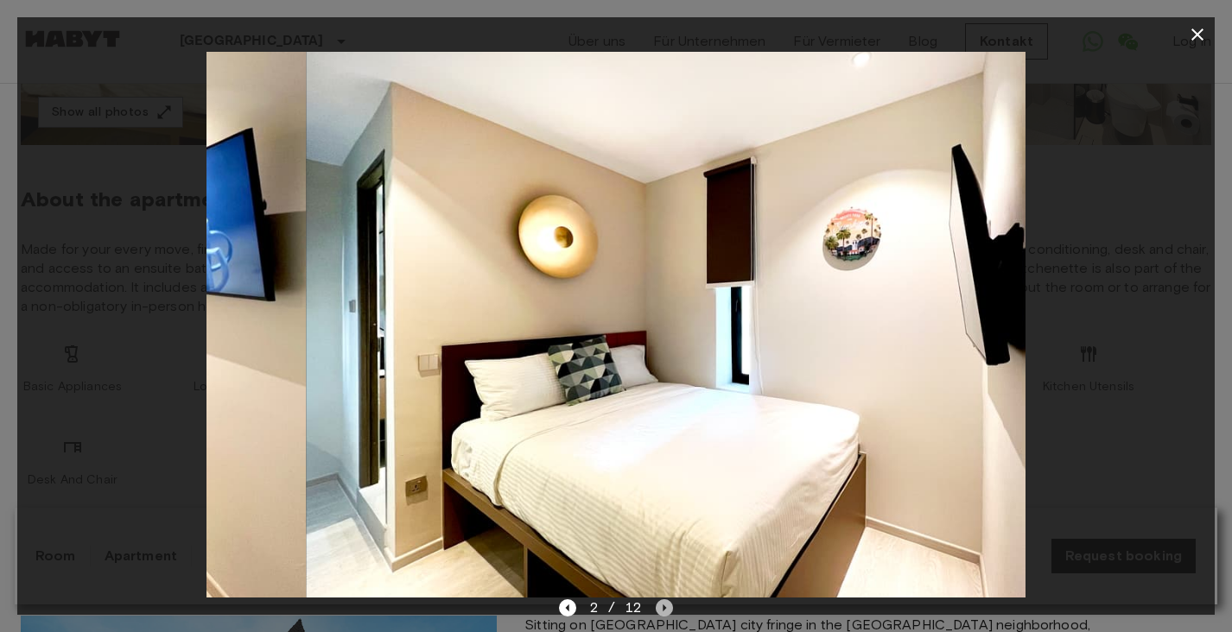
click at [665, 605] on icon "Next image" at bounding box center [663, 607] width 17 height 17
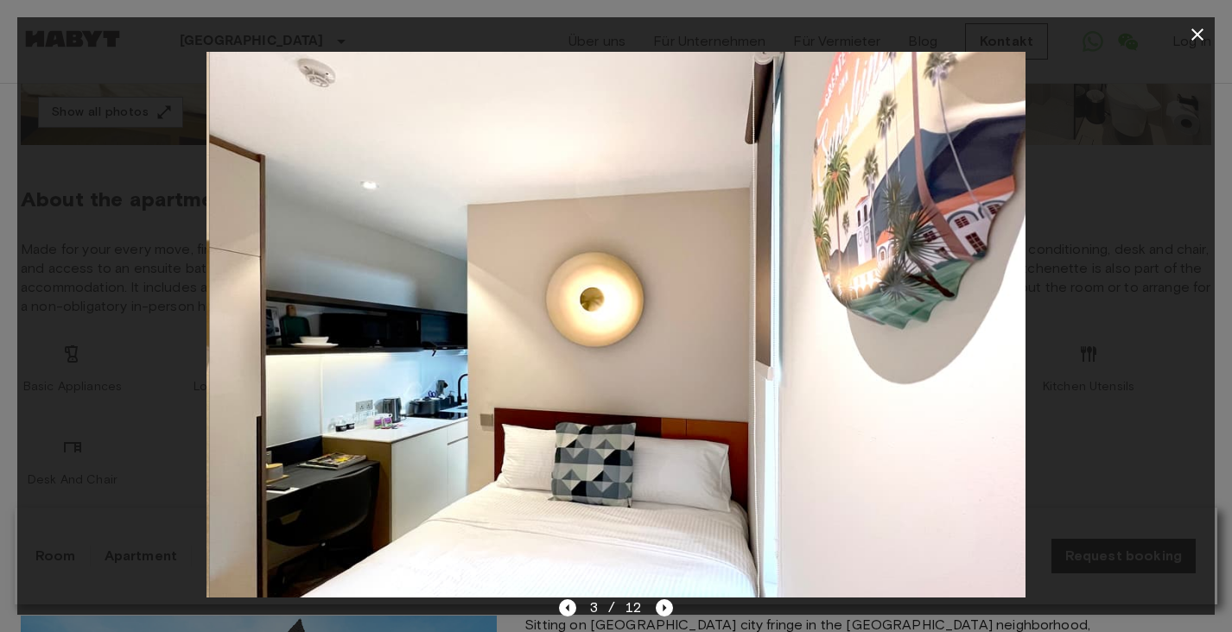
click at [1192, 38] on icon "button" at bounding box center [1197, 34] width 21 height 21
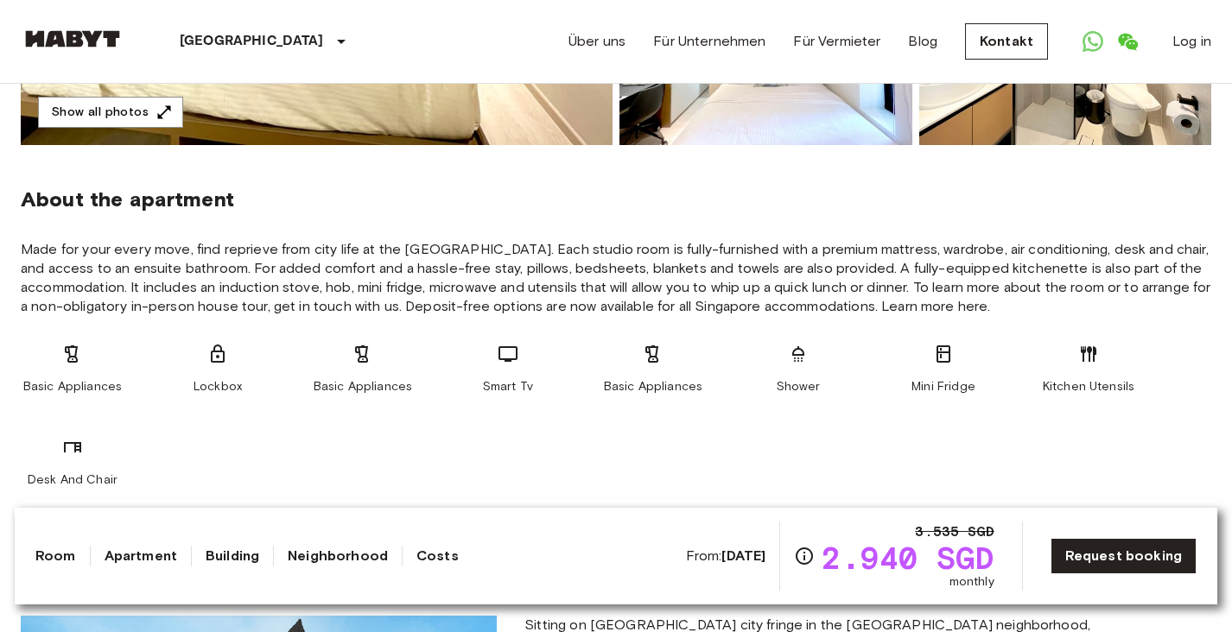
click at [946, 284] on span "Made for your every move, find reprieve from city life at the [GEOGRAPHIC_DATA]…" at bounding box center [616, 278] width 1190 height 76
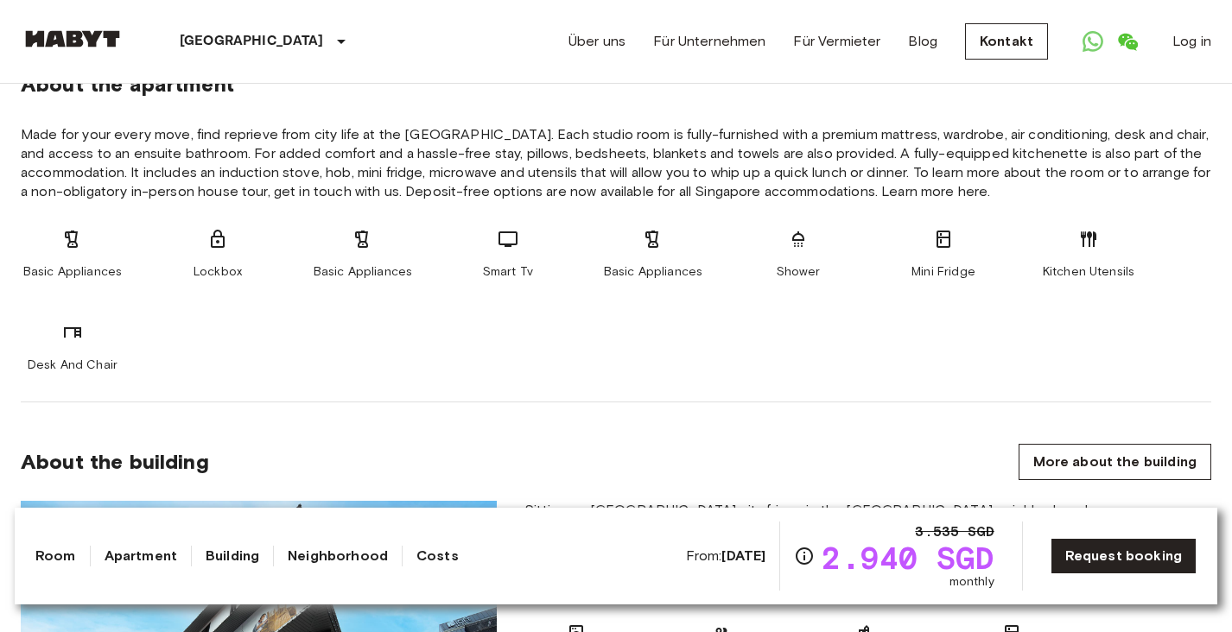
scroll to position [654, 0]
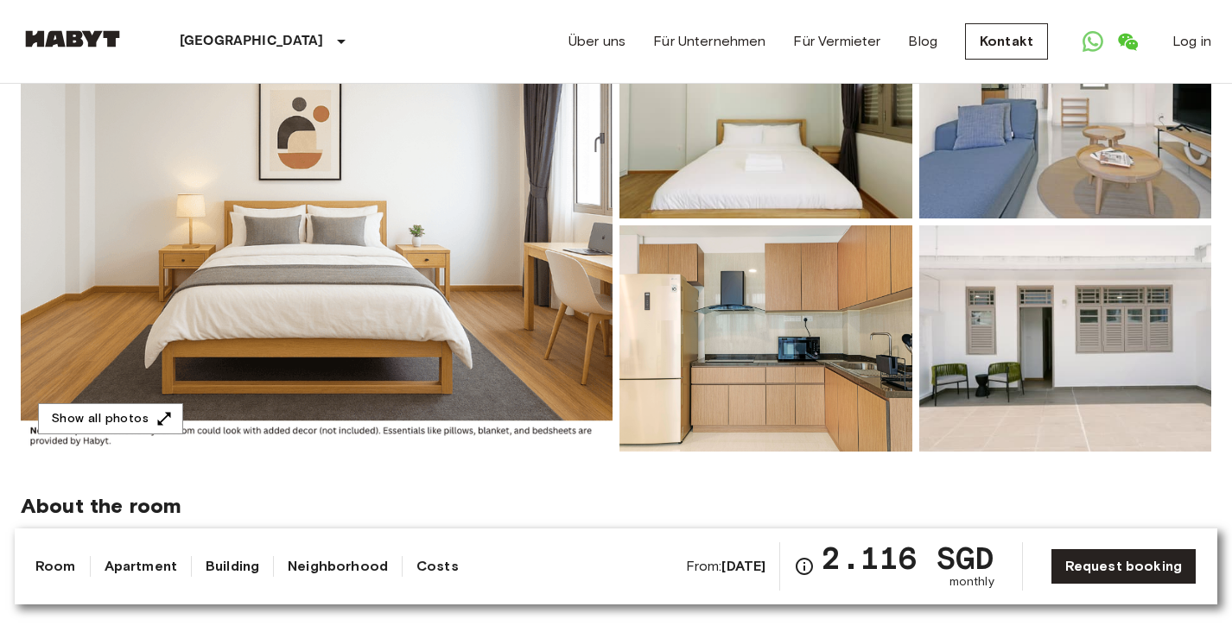
scroll to position [230, 0]
click at [83, 409] on button "Show all photos" at bounding box center [110, 419] width 145 height 32
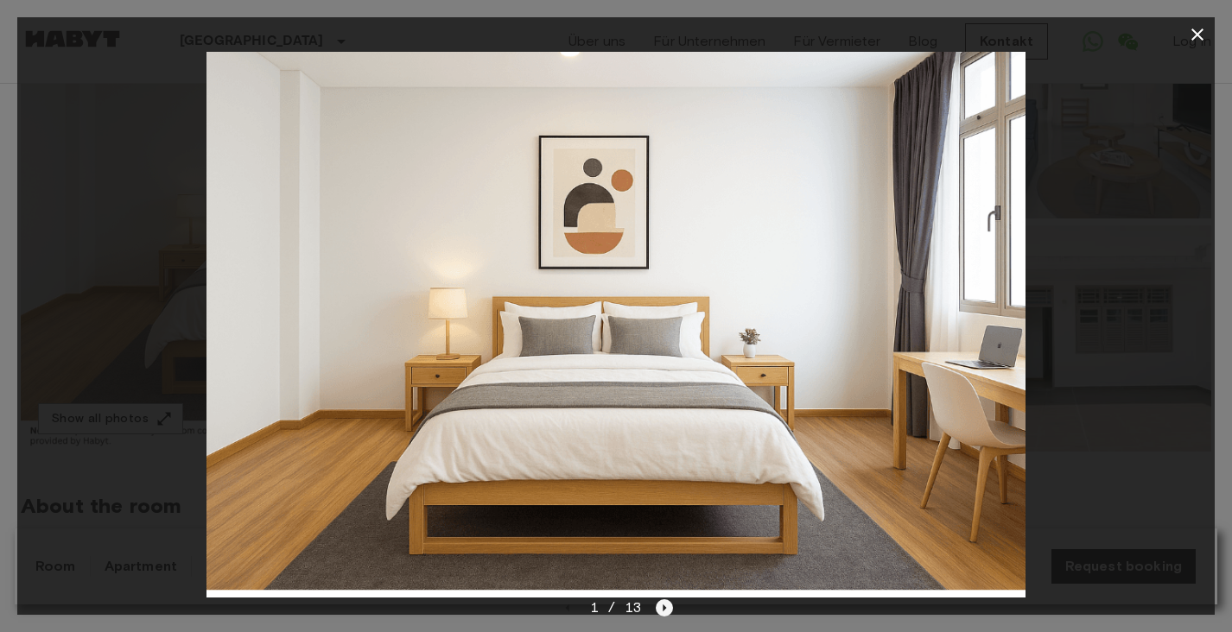
click at [666, 612] on icon "Next image" at bounding box center [663, 607] width 17 height 17
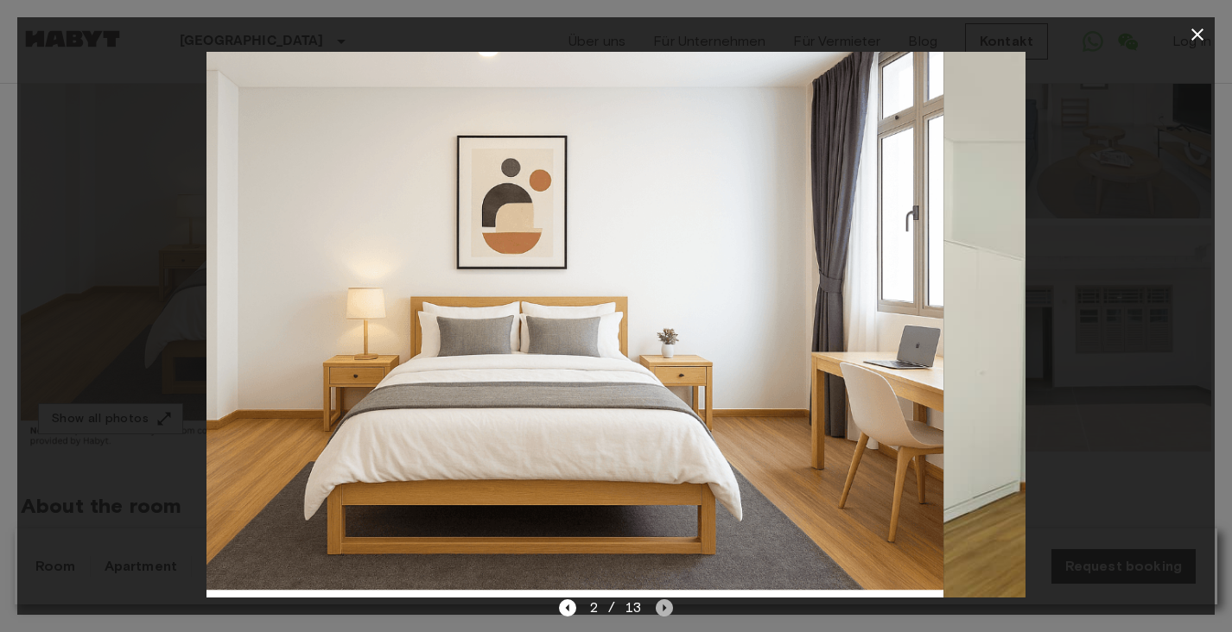
click at [666, 612] on icon "Next image" at bounding box center [663, 607] width 17 height 17
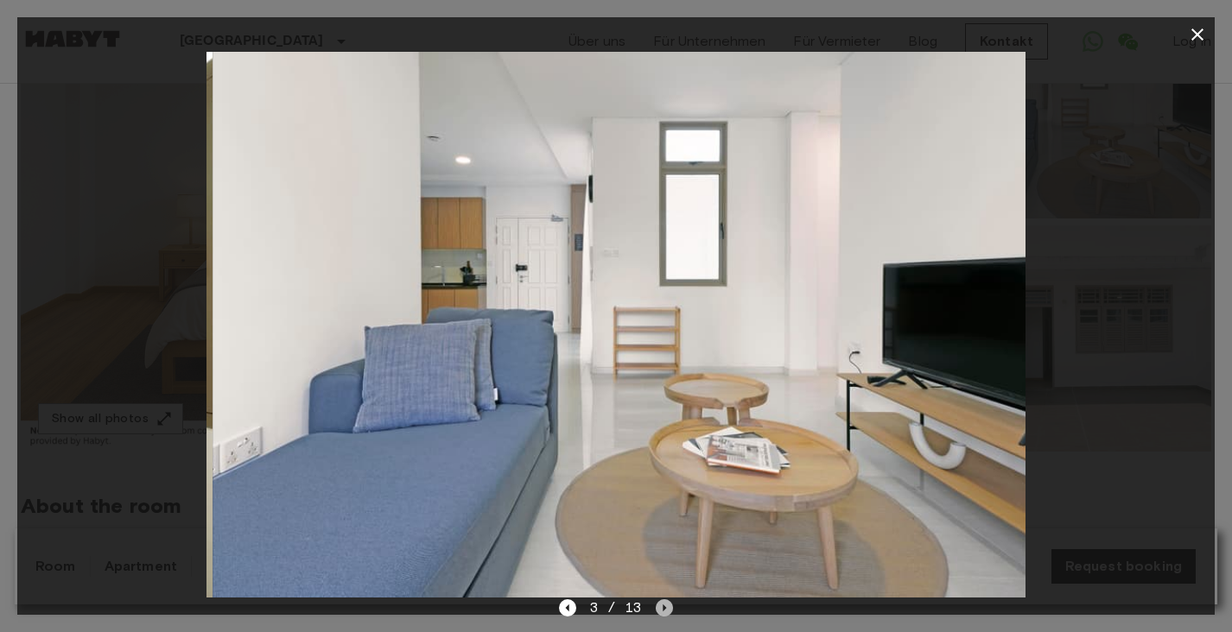
click at [666, 613] on icon "Next image" at bounding box center [663, 607] width 17 height 17
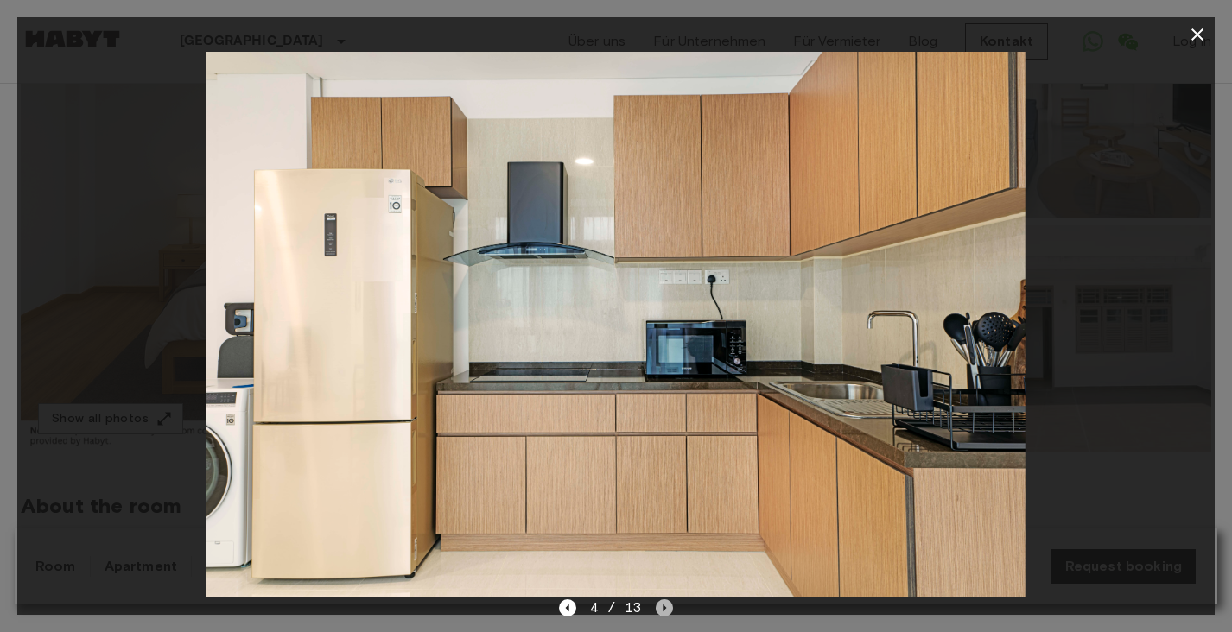
click at [666, 611] on icon "Next image" at bounding box center [663, 607] width 17 height 17
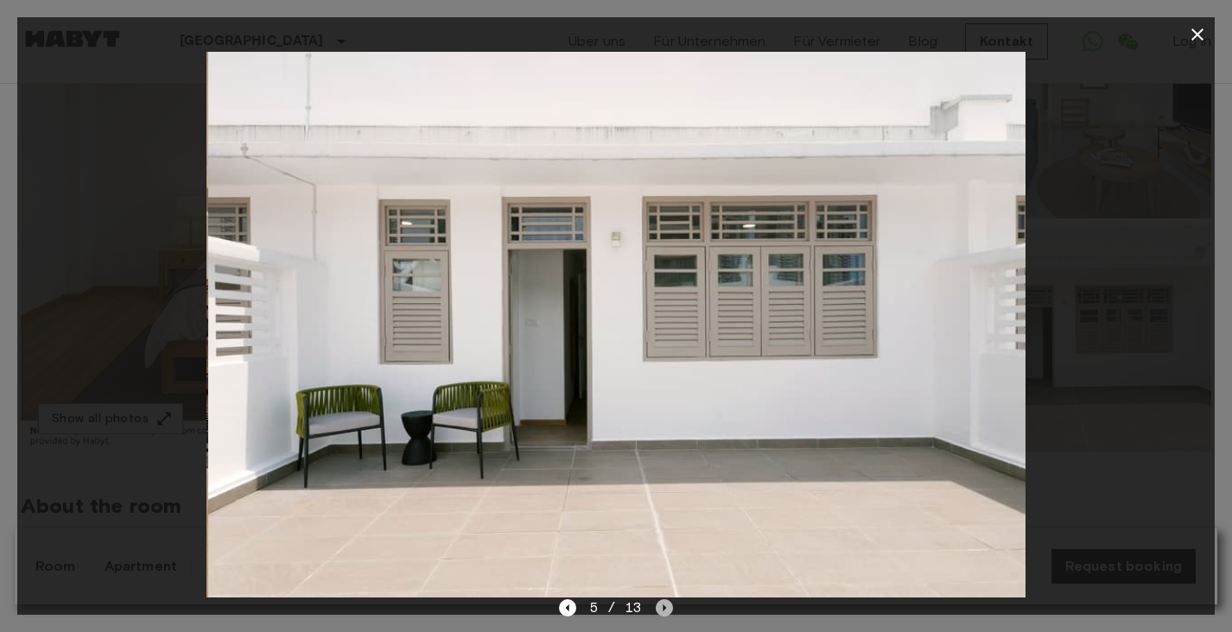
click at [667, 605] on icon "Next image" at bounding box center [663, 607] width 17 height 17
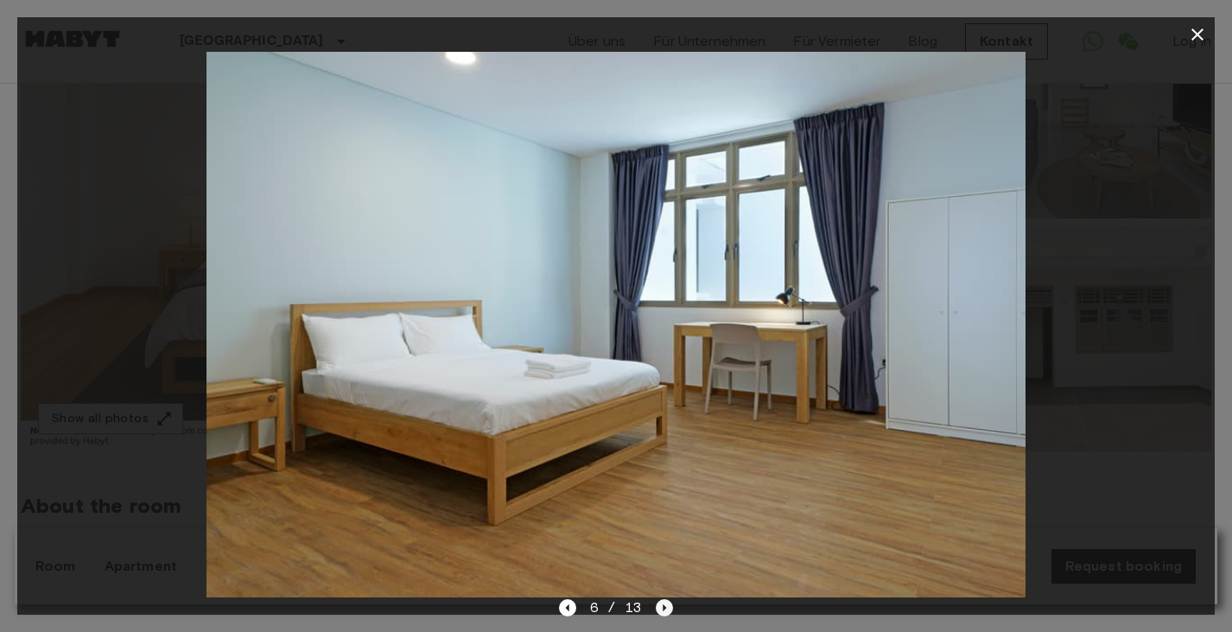
click at [666, 599] on icon "Next image" at bounding box center [663, 607] width 17 height 17
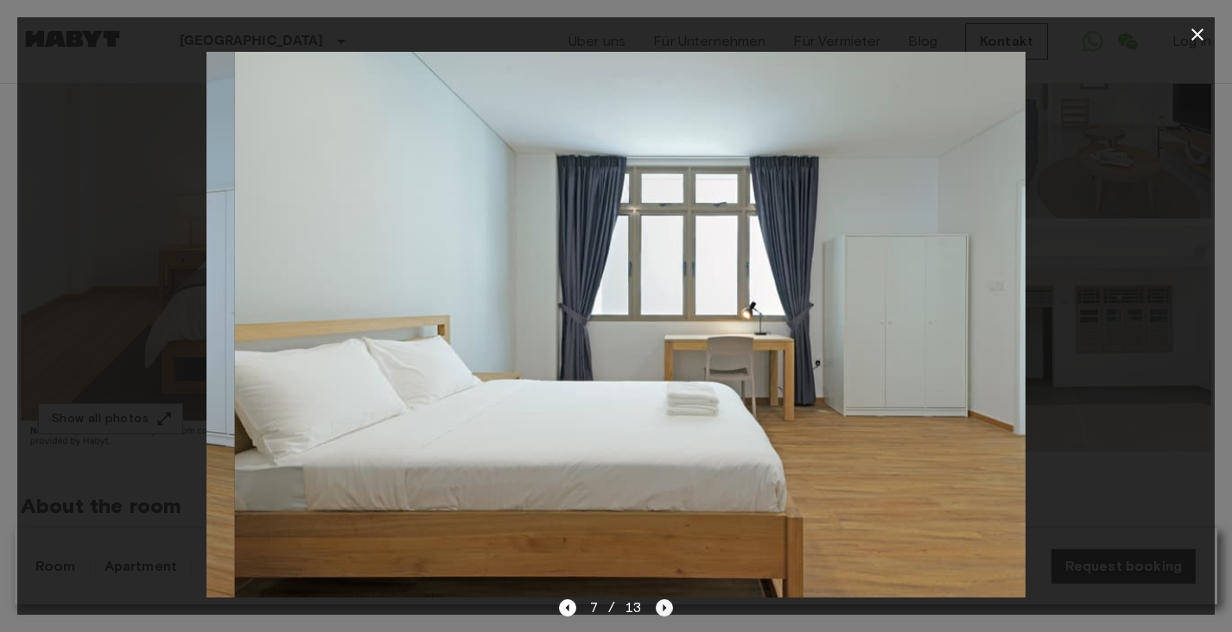
click at [664, 608] on icon "Next image" at bounding box center [664, 608] width 3 height 7
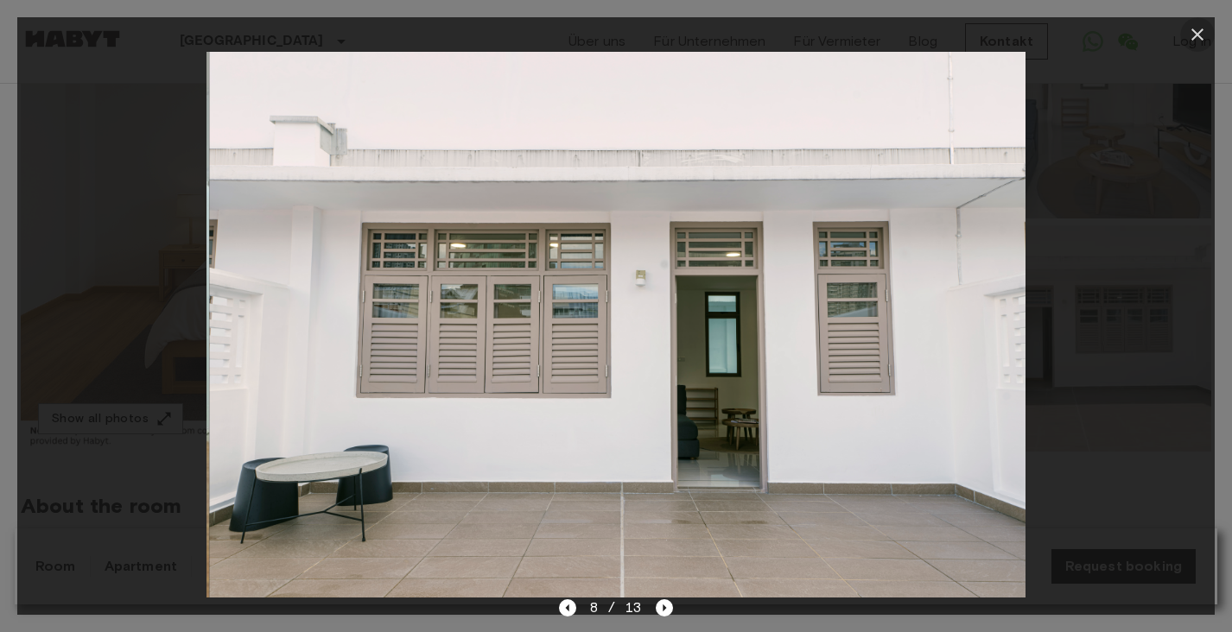
click at [1202, 26] on icon "button" at bounding box center [1197, 34] width 21 height 21
